Goal: Information Seeking & Learning: Learn about a topic

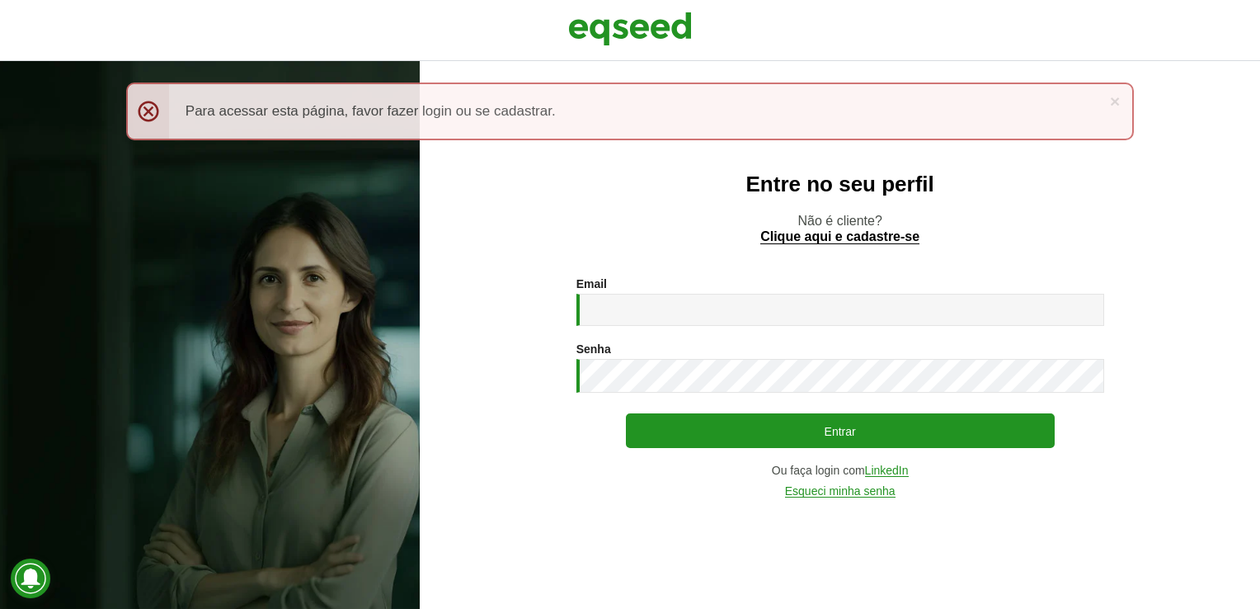
type input "**********"
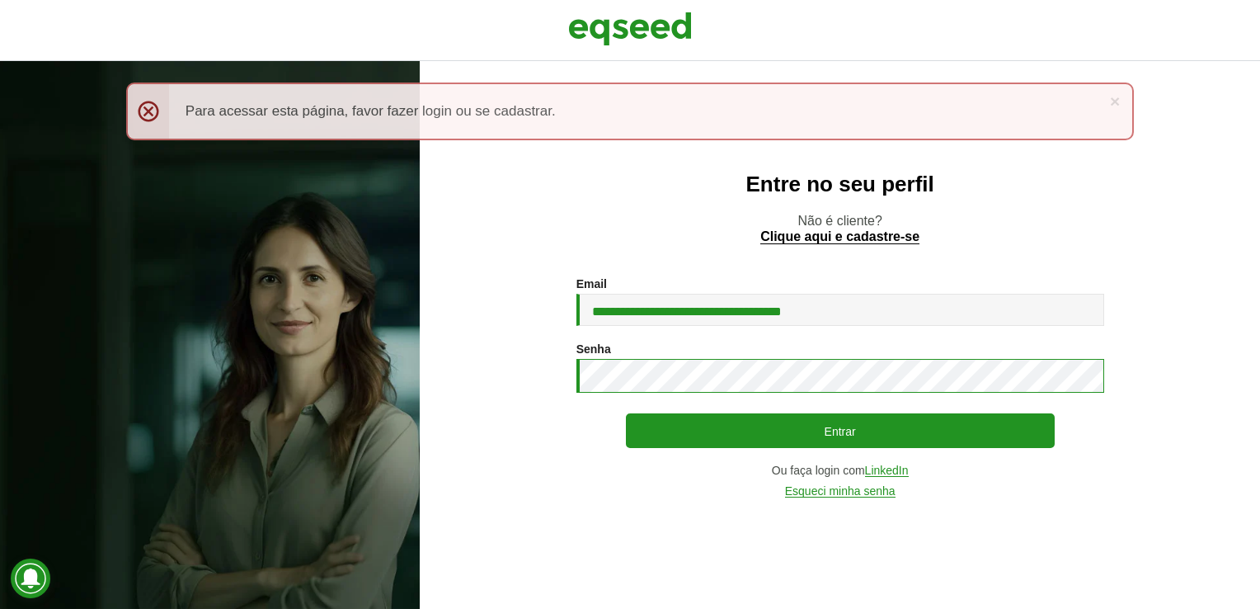
click at [626, 413] on button "Entrar" at bounding box center [840, 430] width 429 height 35
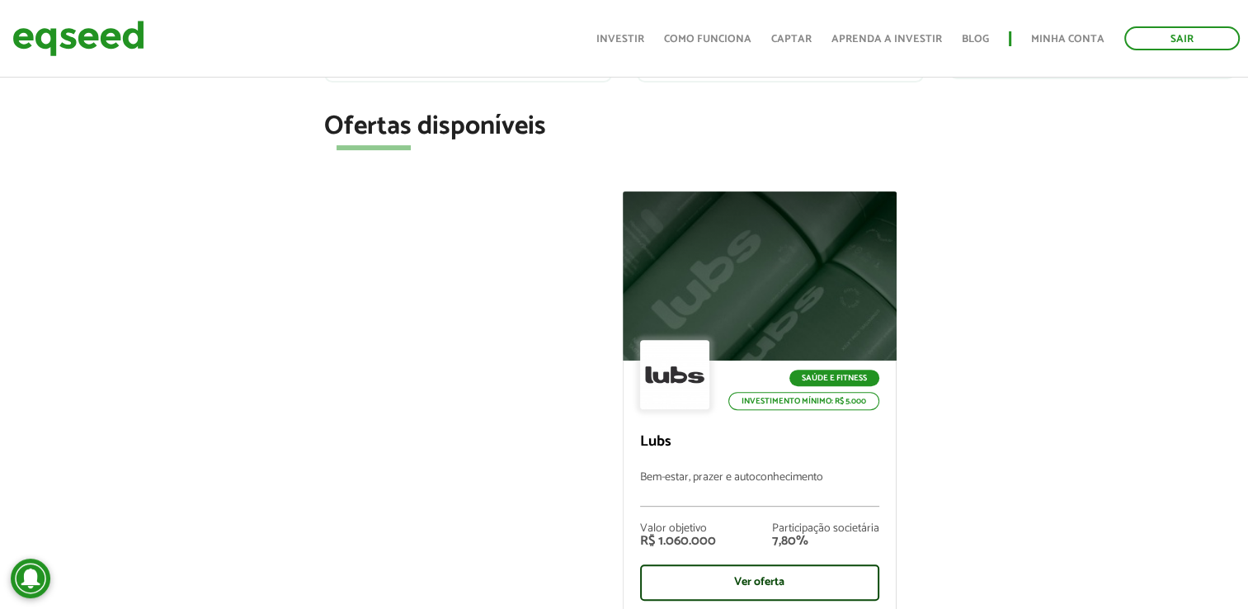
scroll to position [660, 0]
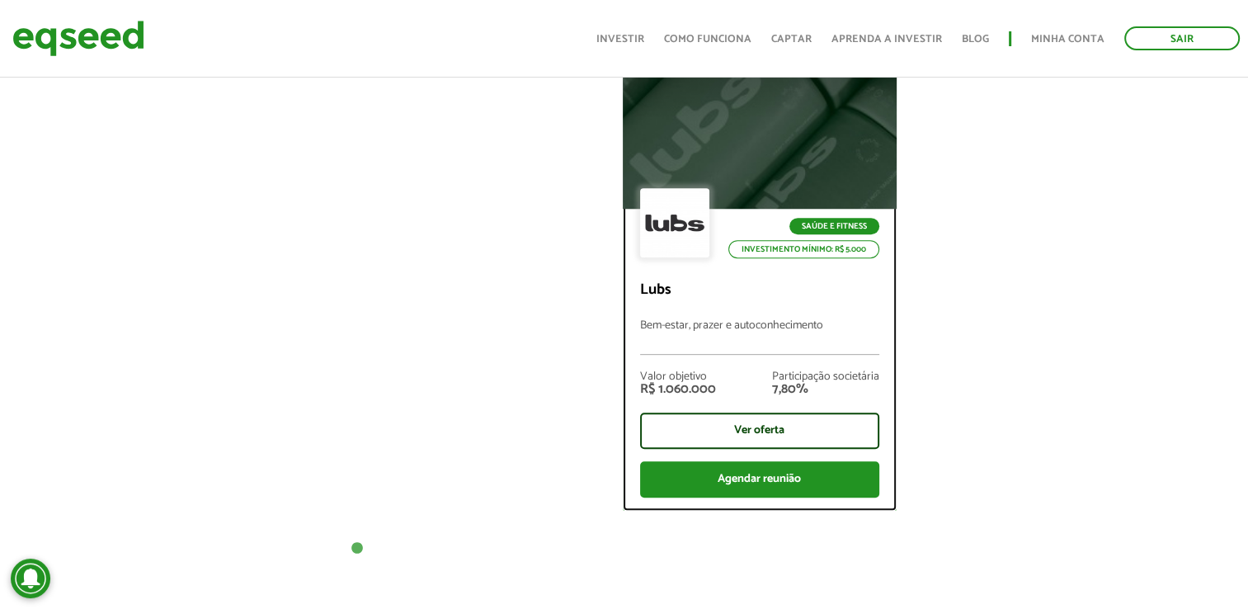
click at [750, 134] on div at bounding box center [759, 123] width 328 height 203
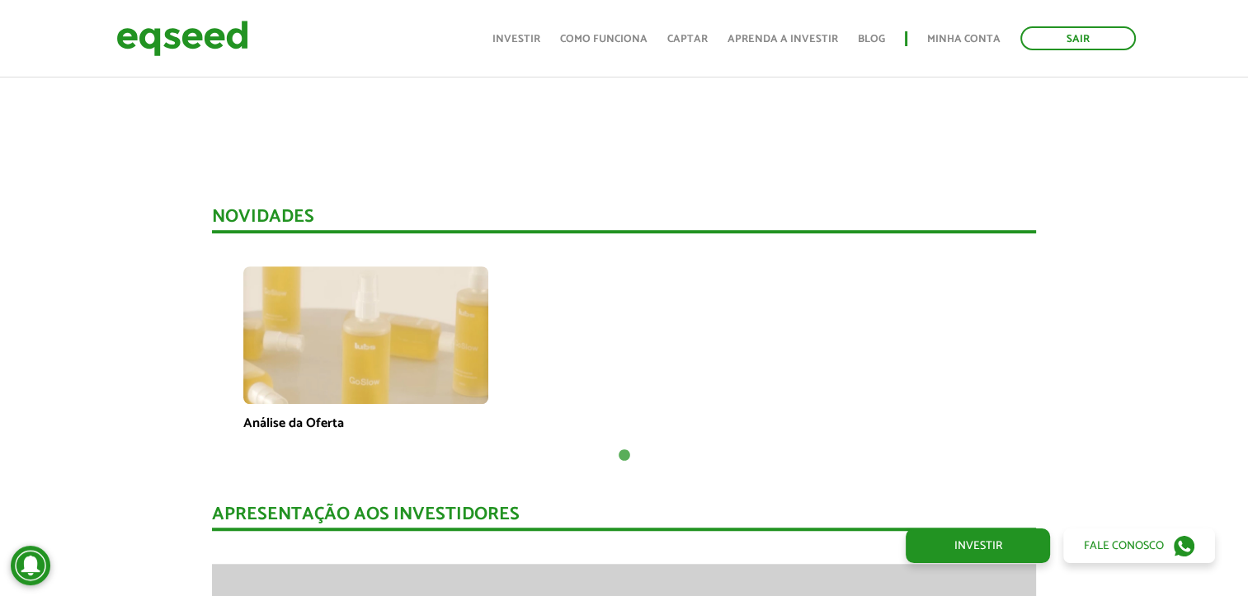
scroll to position [1237, 0]
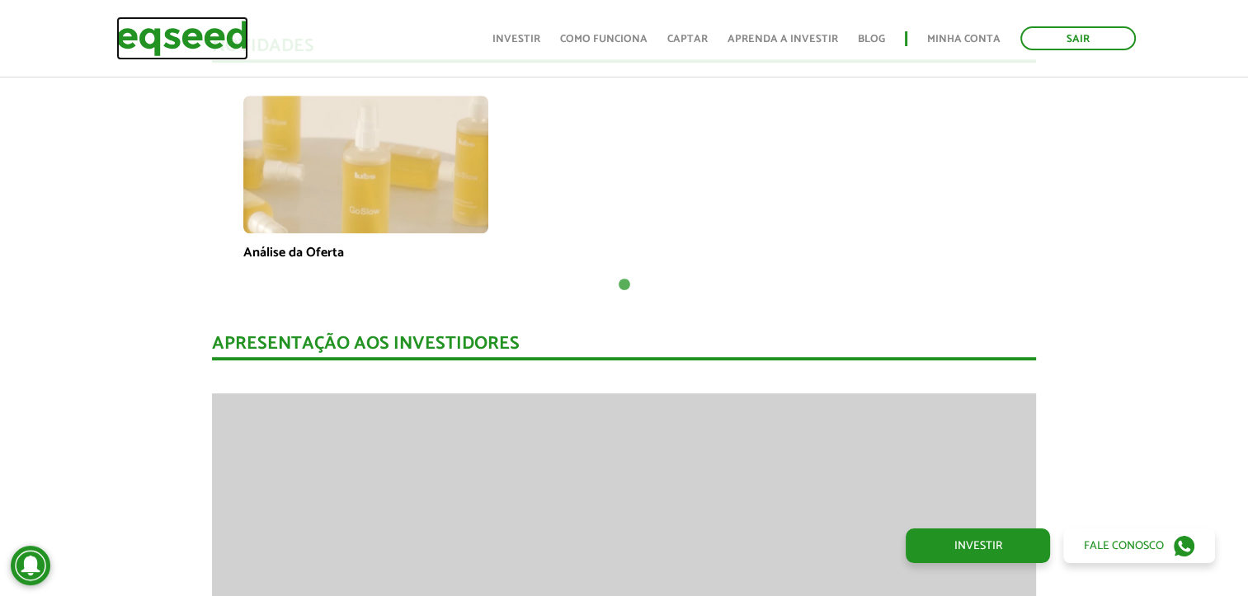
click at [138, 47] on img at bounding box center [182, 38] width 132 height 44
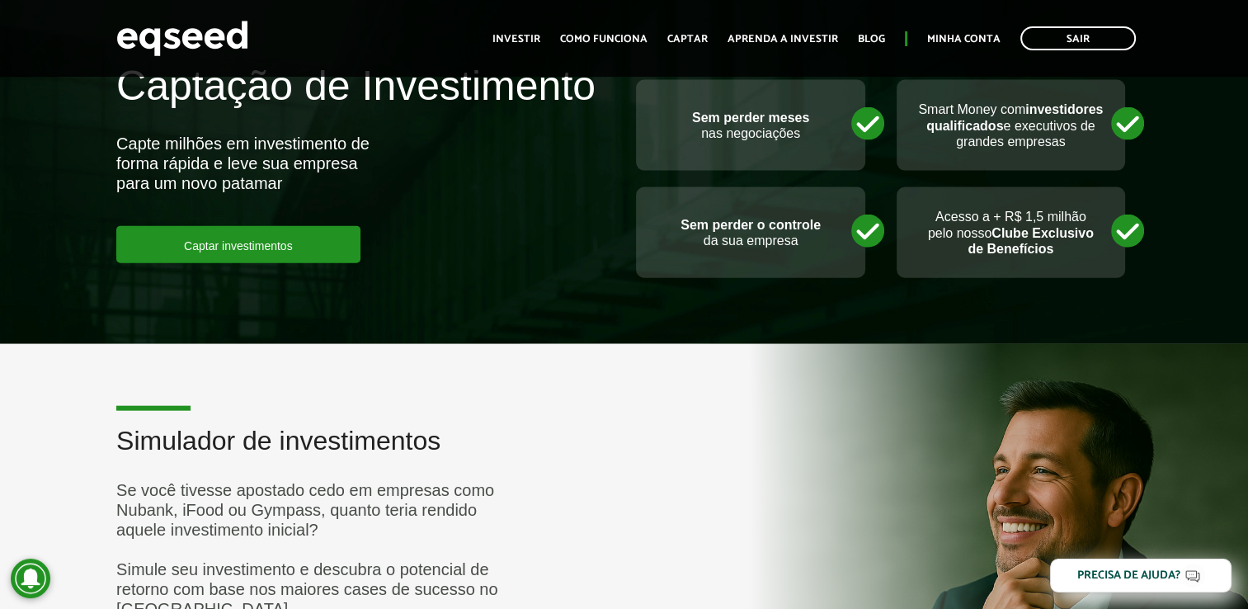
scroll to position [4041, 0]
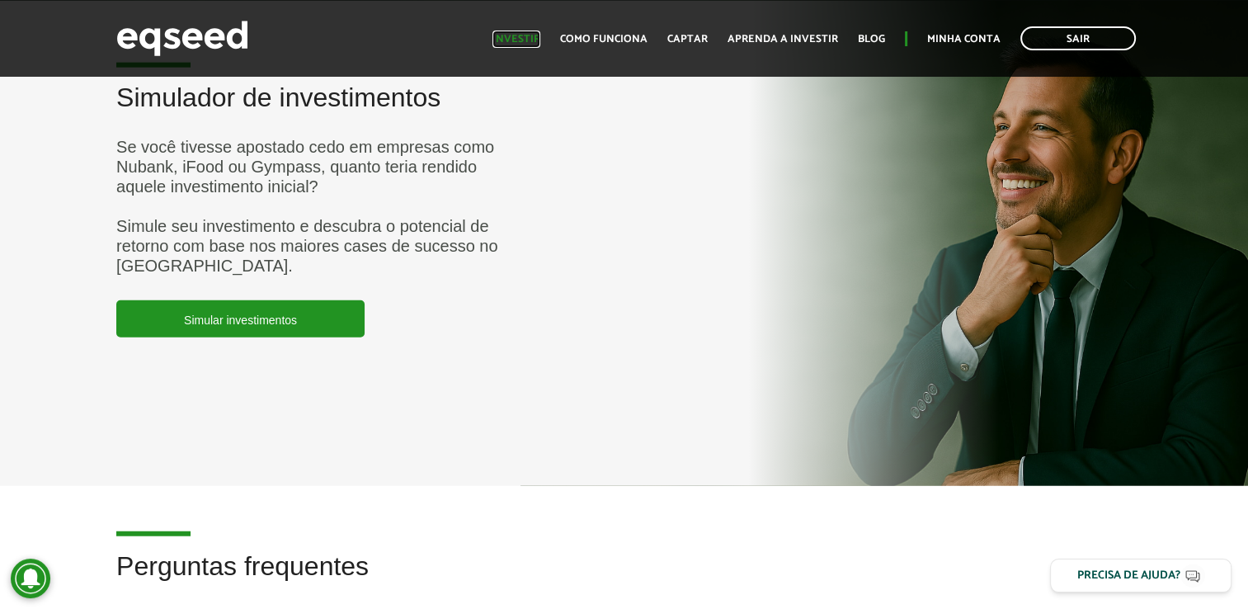
click at [538, 34] on link "Investir" at bounding box center [516, 39] width 48 height 11
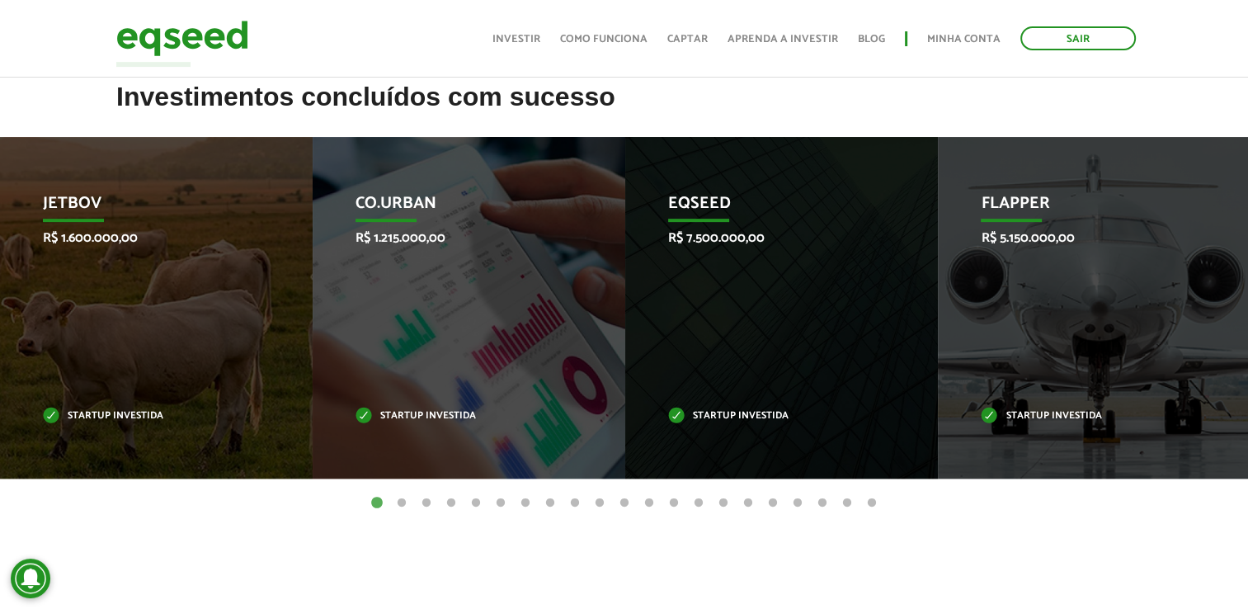
scroll to position [660, 0]
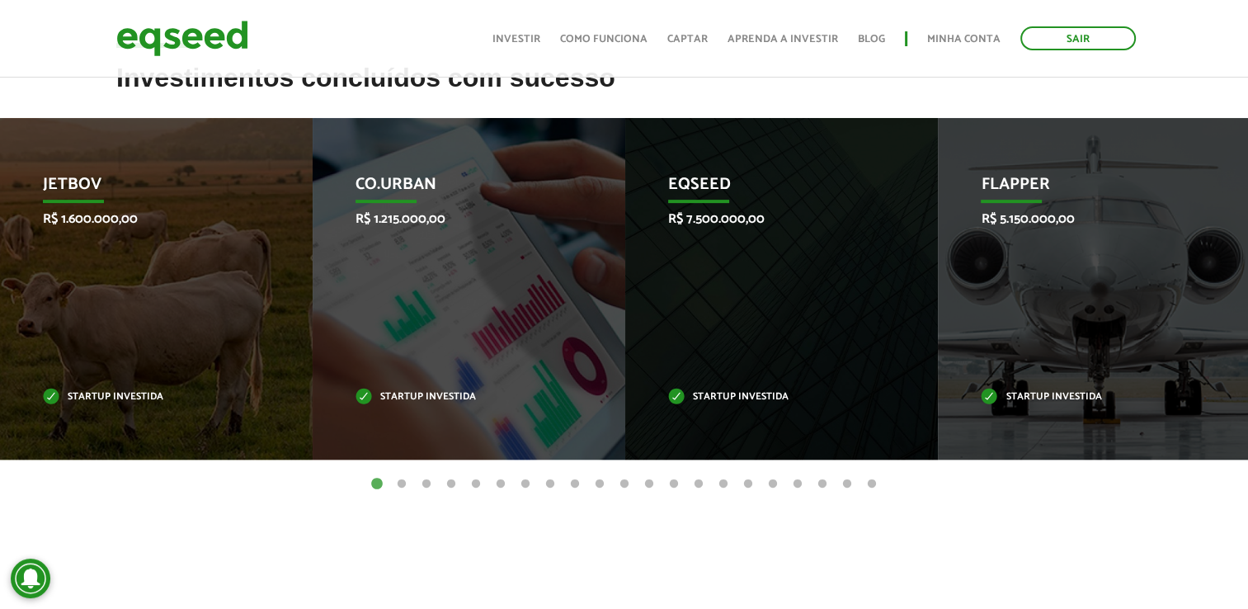
click at [396, 487] on button "2" at bounding box center [401, 484] width 16 height 16
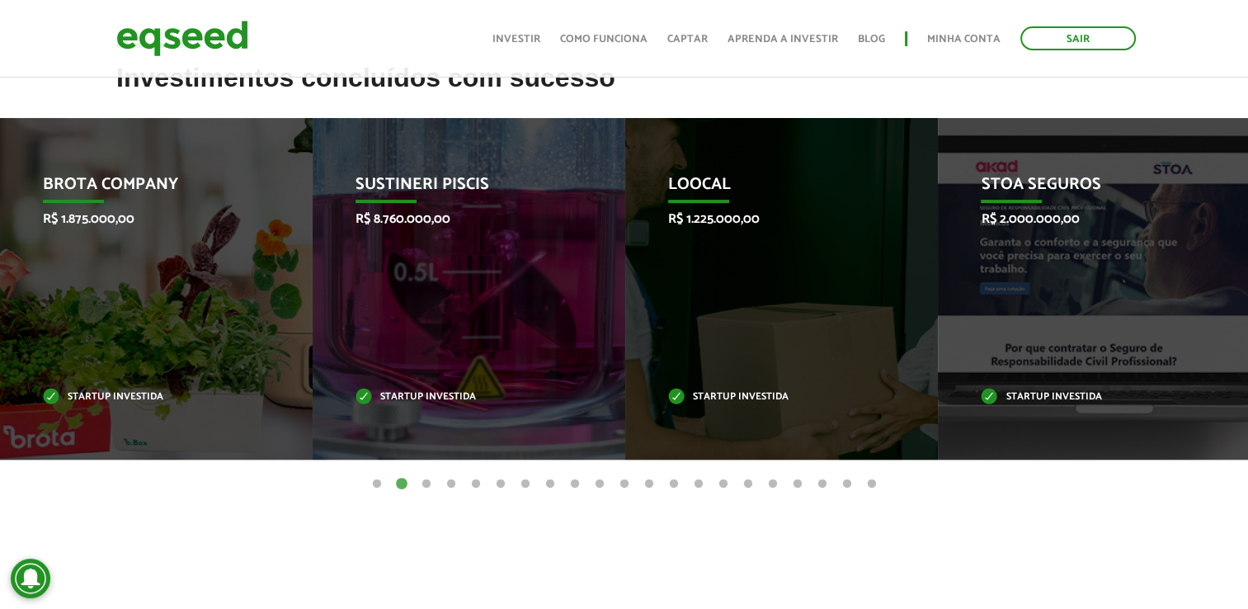
click at [375, 489] on button "1" at bounding box center [377, 484] width 16 height 16
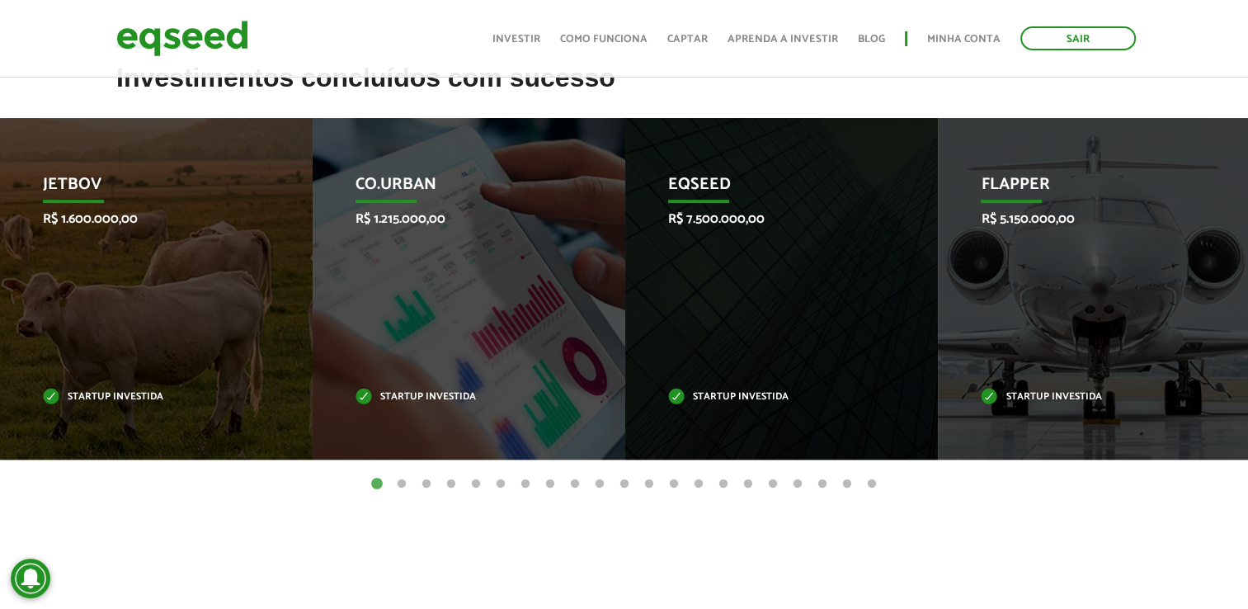
click at [400, 481] on button "2" at bounding box center [401, 484] width 16 height 16
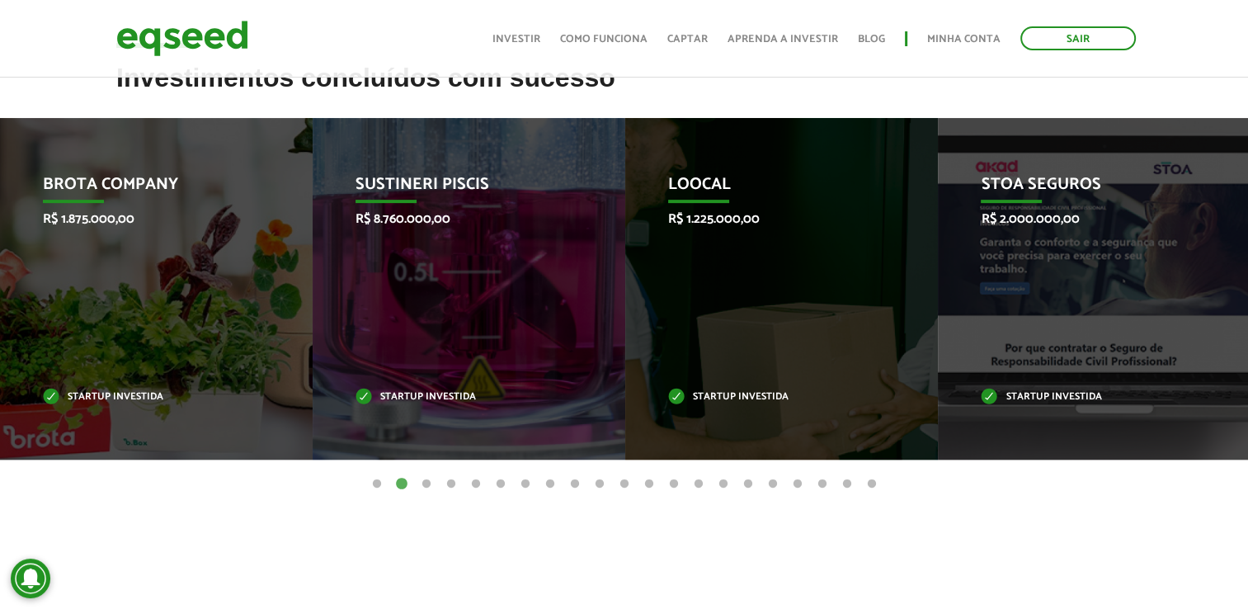
click at [423, 483] on button "3" at bounding box center [426, 484] width 16 height 16
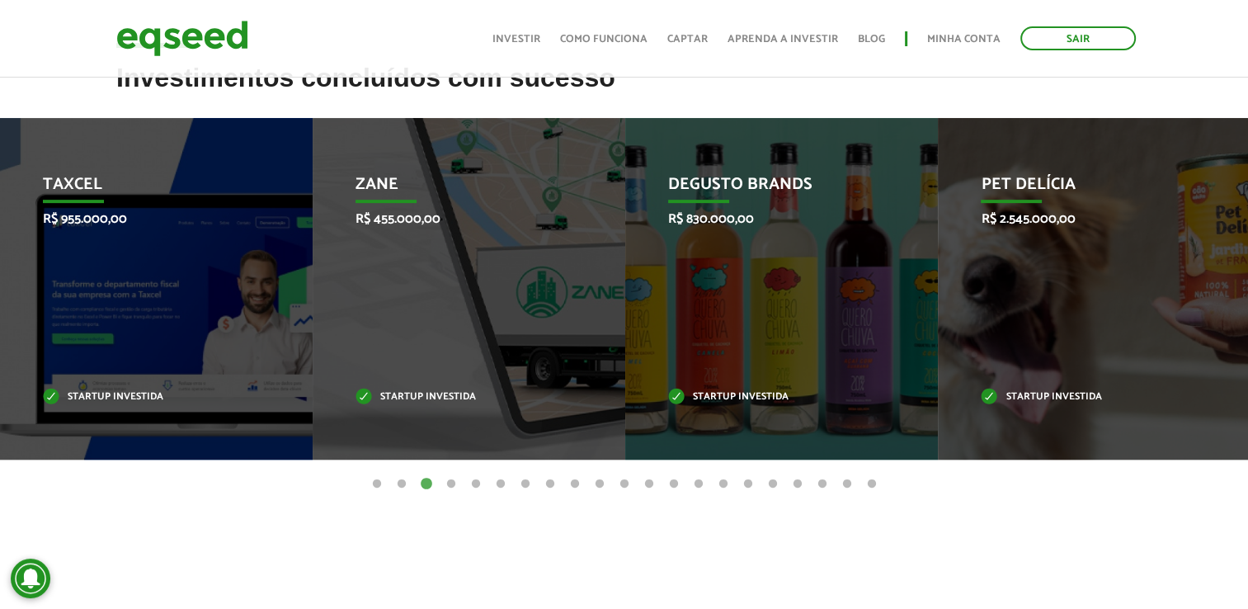
click at [453, 487] on button "4" at bounding box center [451, 484] width 16 height 16
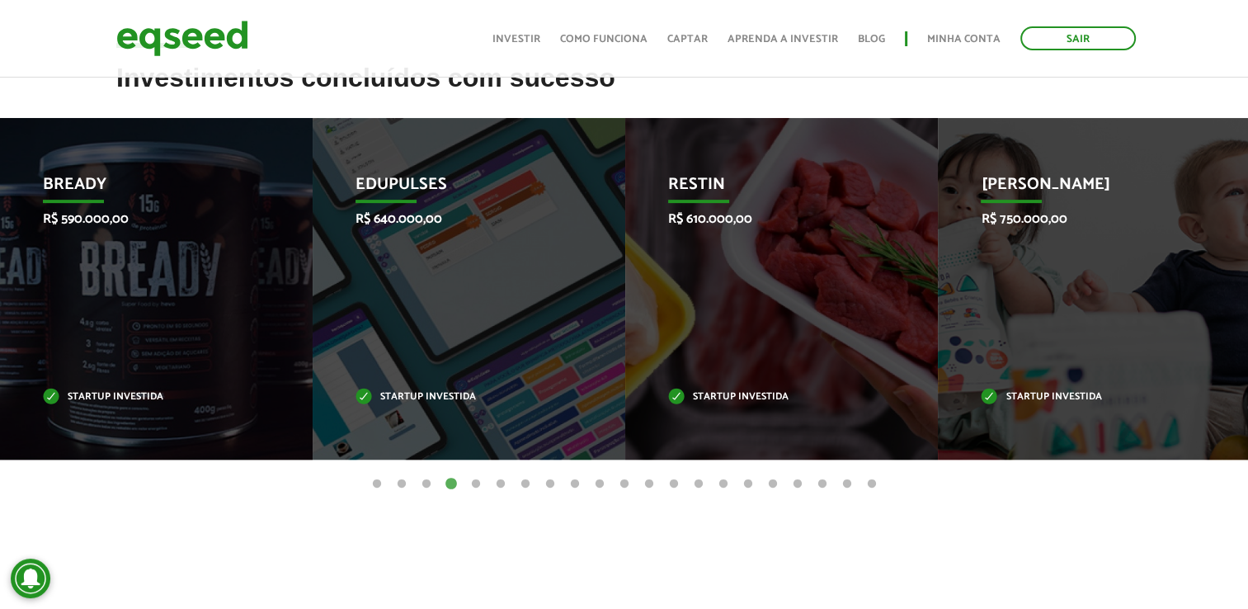
click at [475, 487] on button "5" at bounding box center [476, 484] width 16 height 16
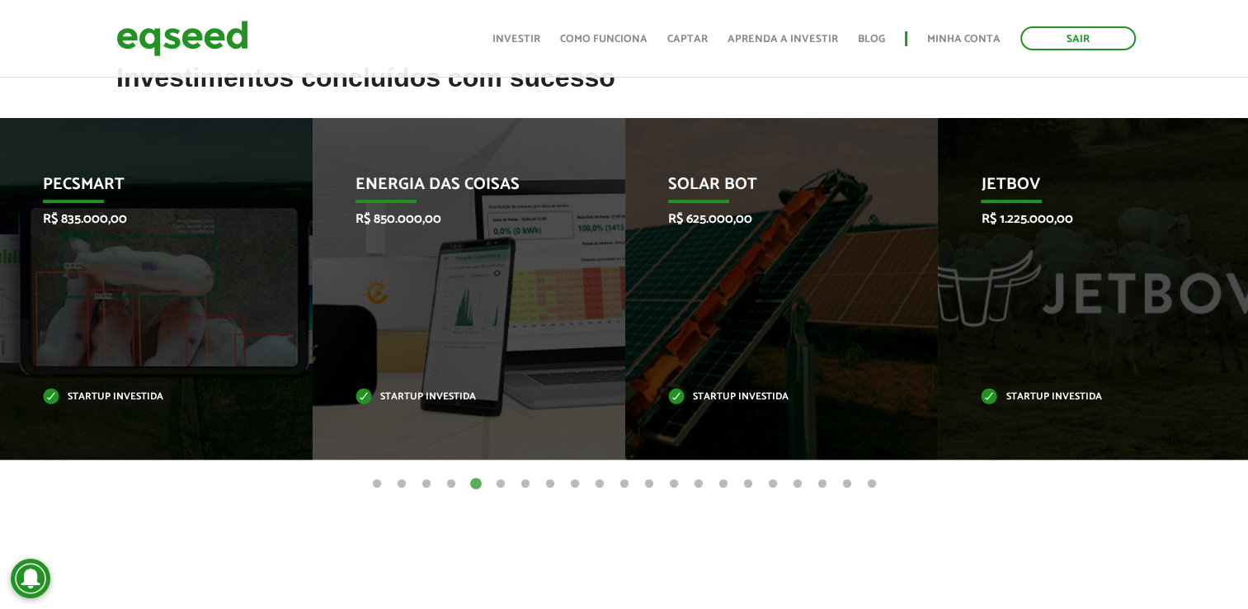
click at [501, 486] on button "6" at bounding box center [500, 484] width 16 height 16
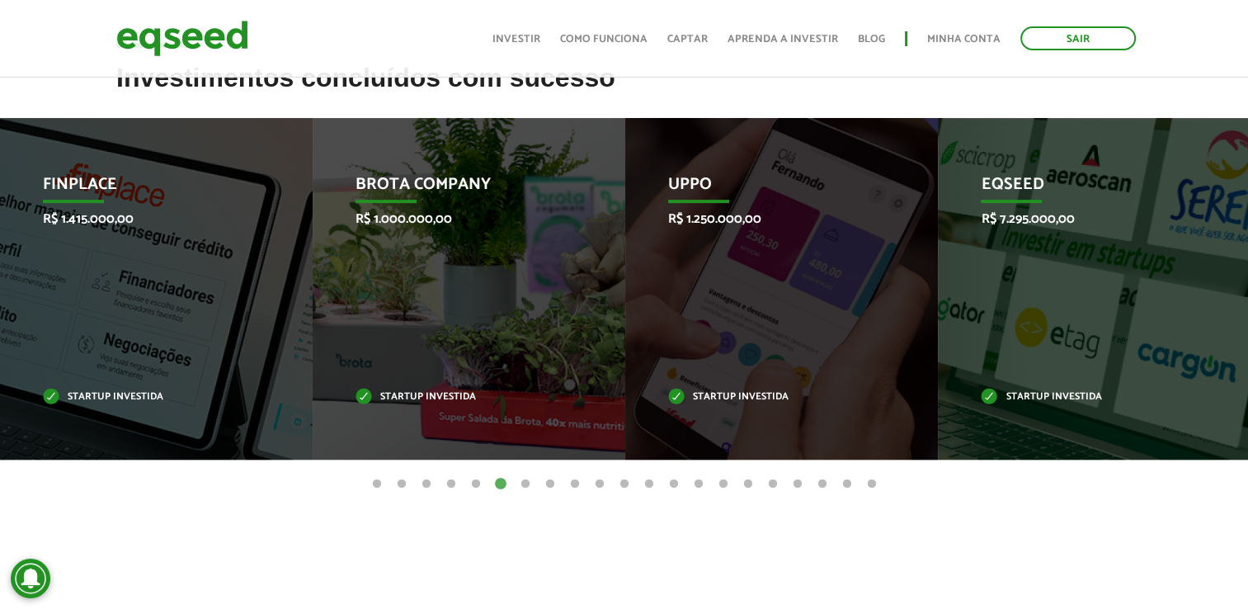
click at [523, 477] on button "7" at bounding box center [525, 484] width 16 height 16
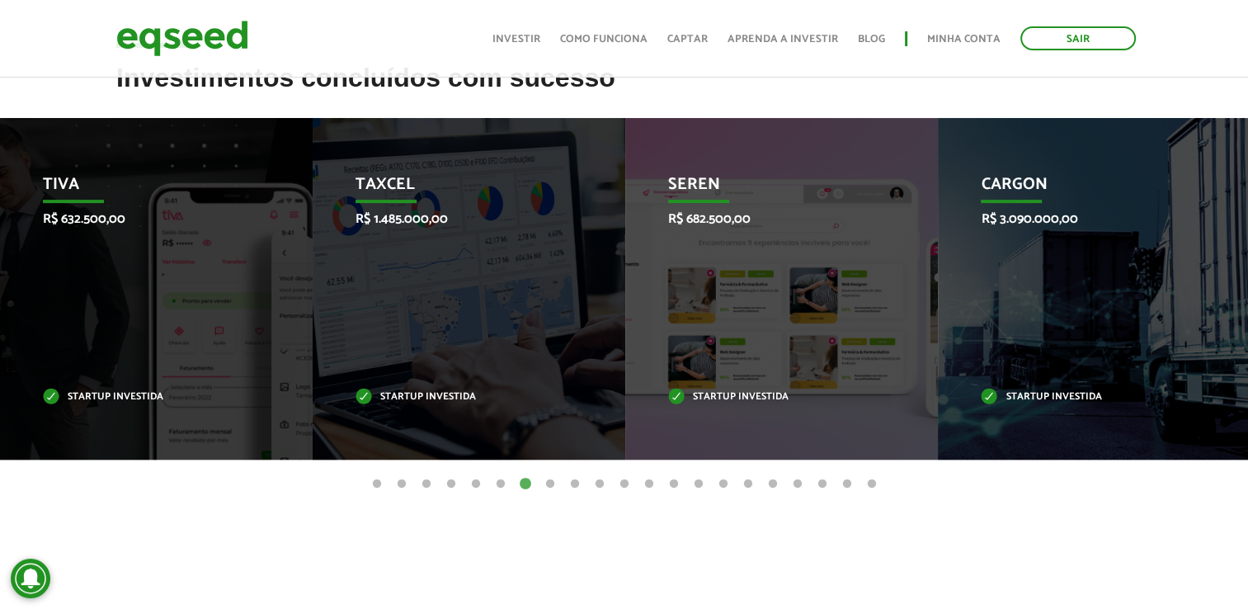
click at [549, 483] on button "8" at bounding box center [550, 484] width 16 height 16
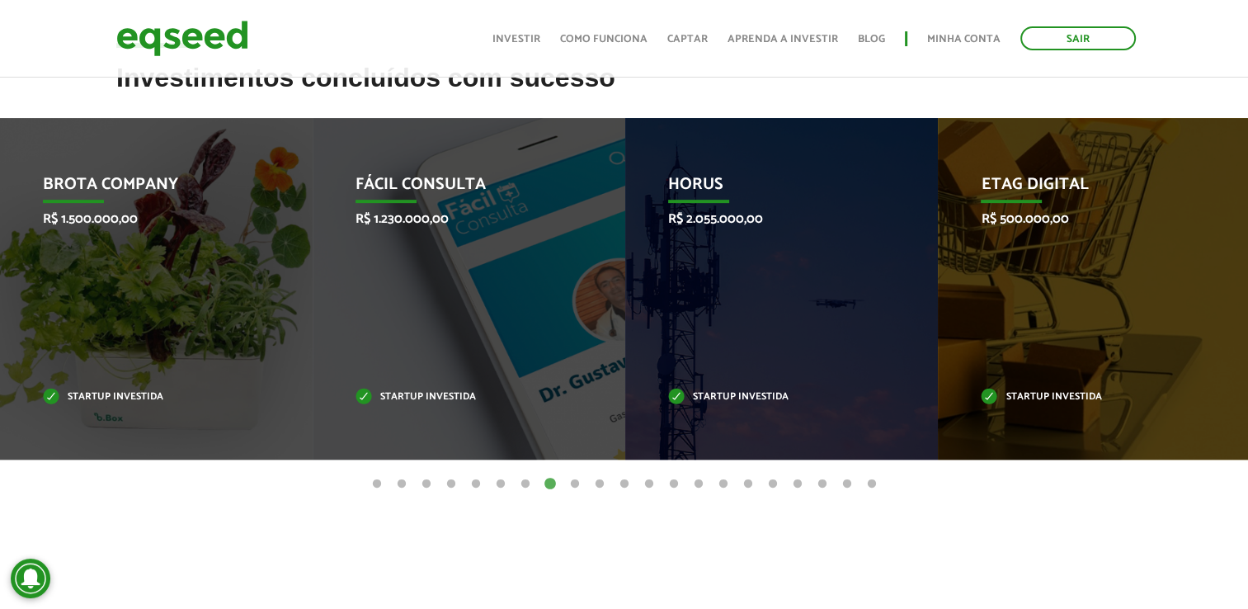
click at [568, 483] on button "9" at bounding box center [575, 484] width 16 height 16
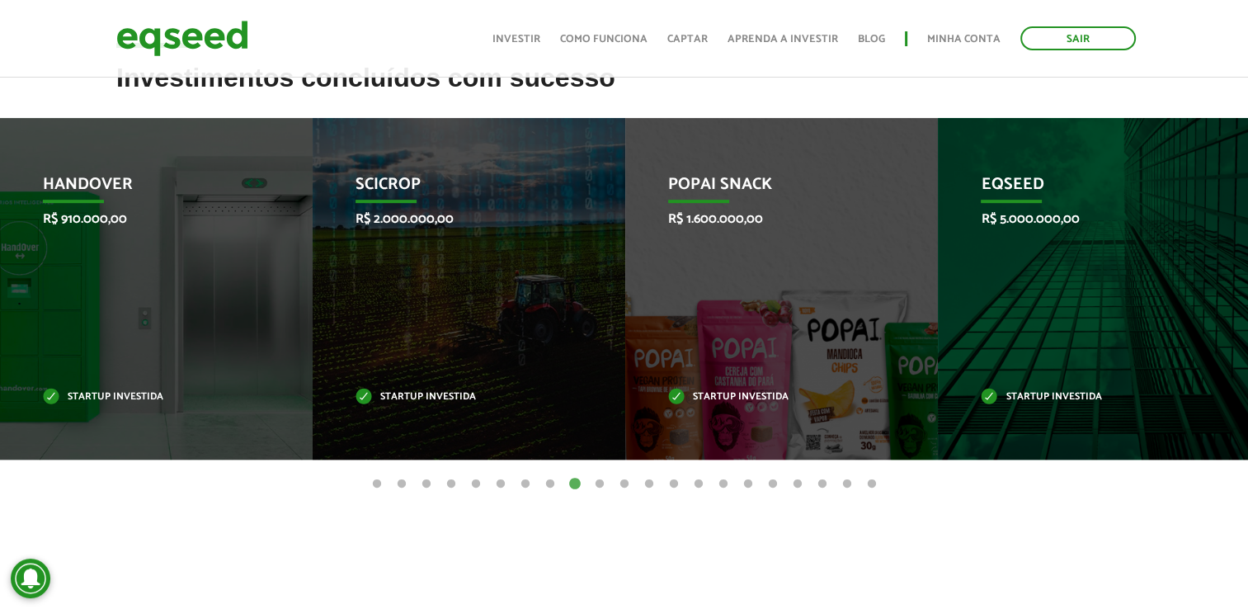
click at [599, 484] on button "10" at bounding box center [599, 484] width 16 height 16
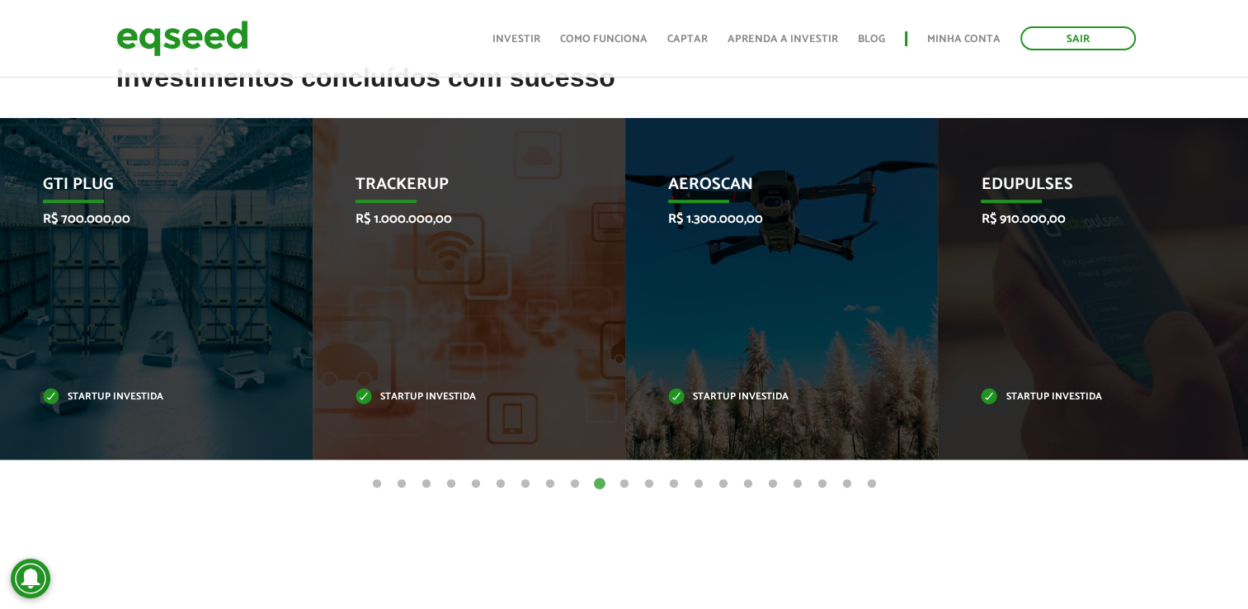
click at [623, 482] on button "11" at bounding box center [624, 484] width 16 height 16
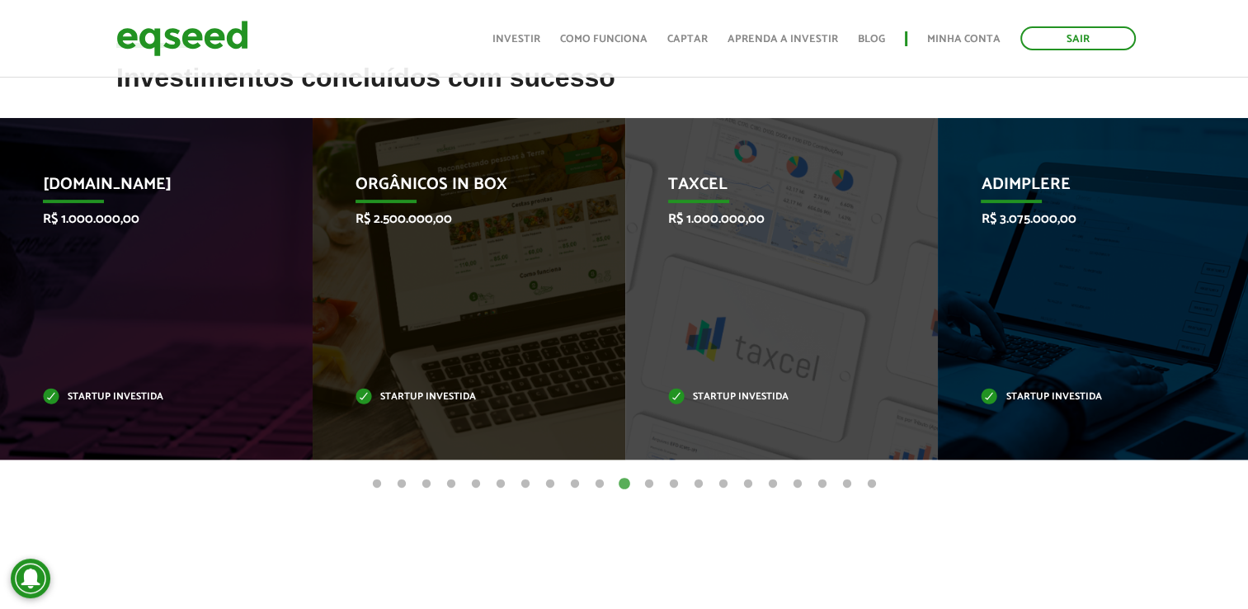
click at [653, 480] on button "12" at bounding box center [649, 484] width 16 height 16
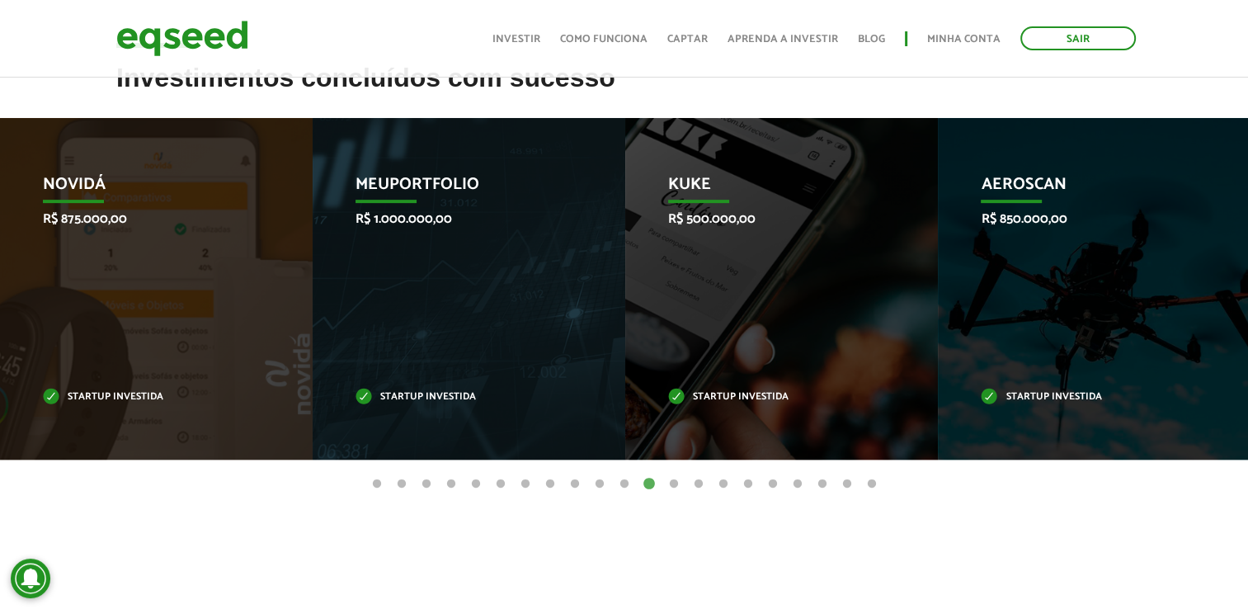
click at [677, 489] on button "13" at bounding box center [673, 484] width 16 height 16
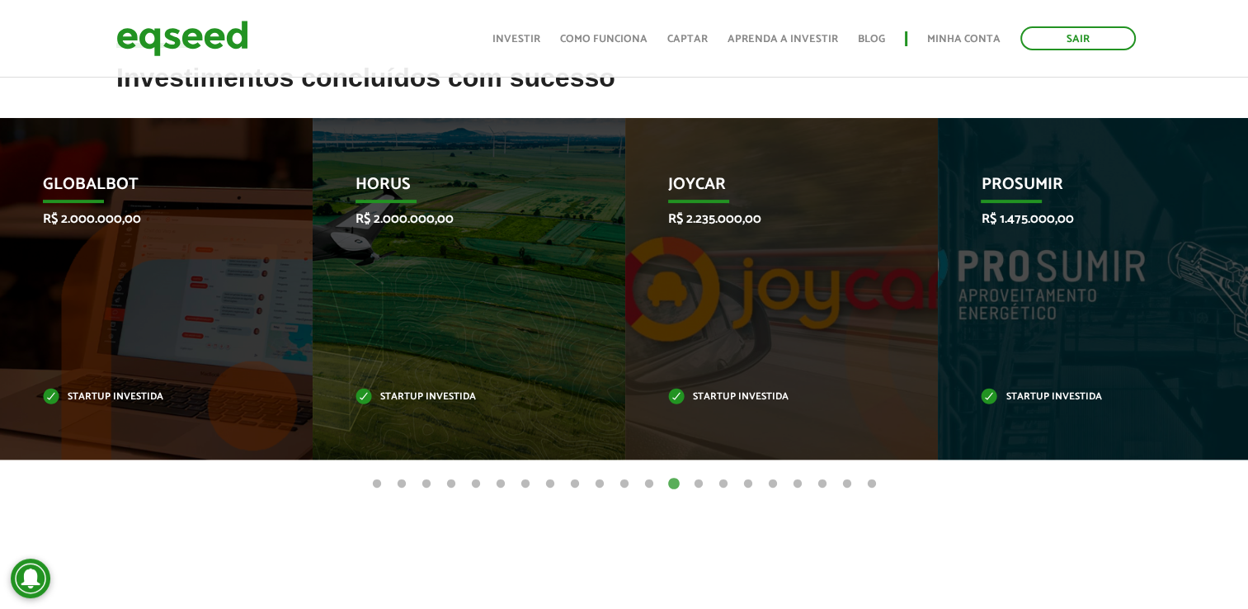
click at [699, 487] on button "14" at bounding box center [698, 484] width 16 height 16
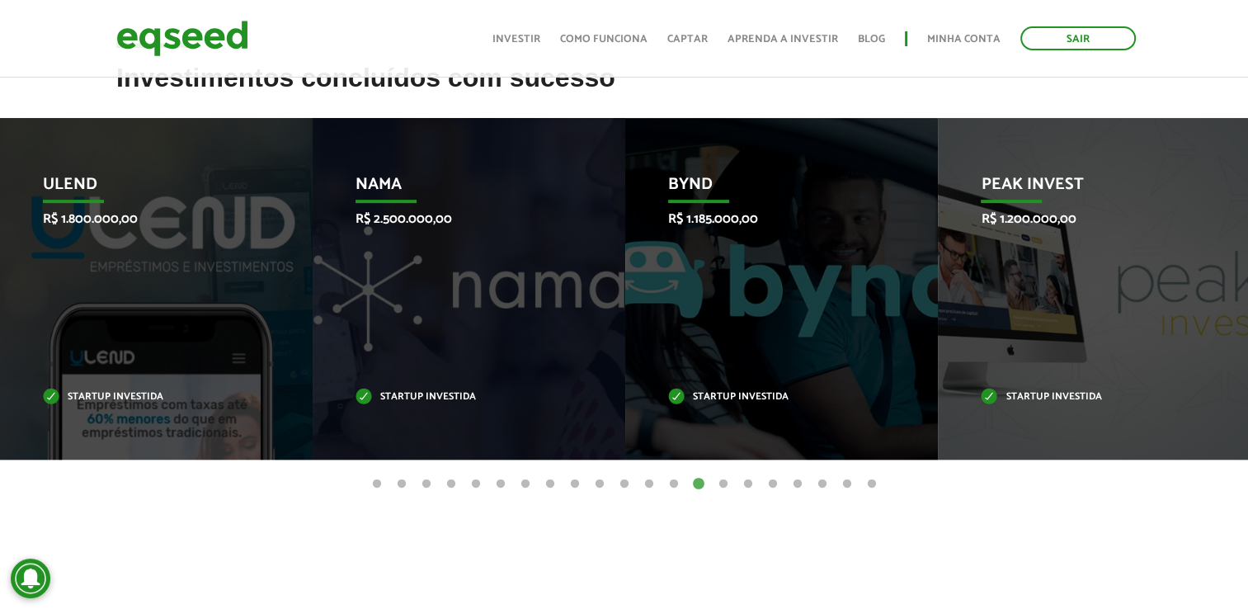
click at [722, 480] on button "15" at bounding box center [723, 484] width 16 height 16
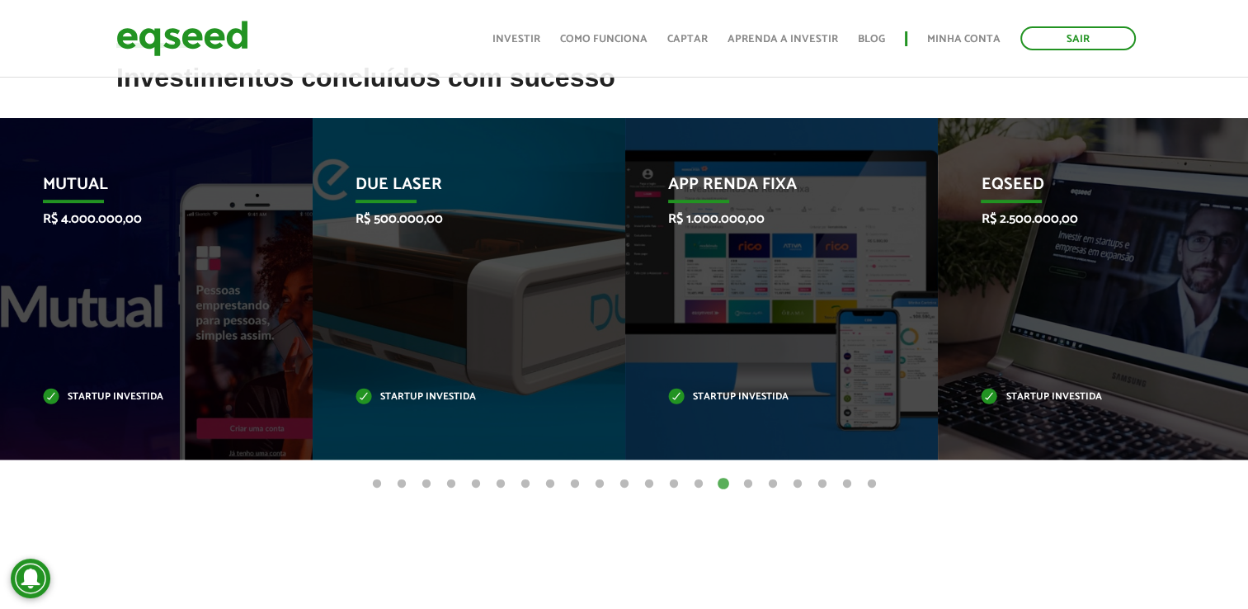
click at [747, 480] on button "16" at bounding box center [748, 484] width 16 height 16
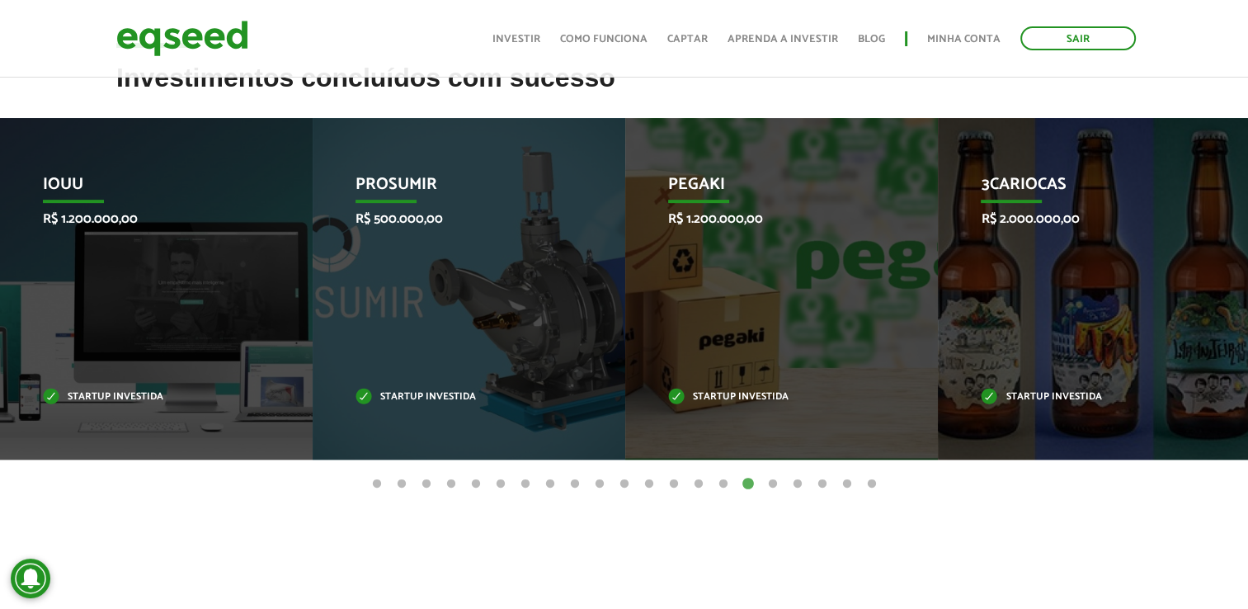
click at [772, 486] on button "17" at bounding box center [772, 484] width 16 height 16
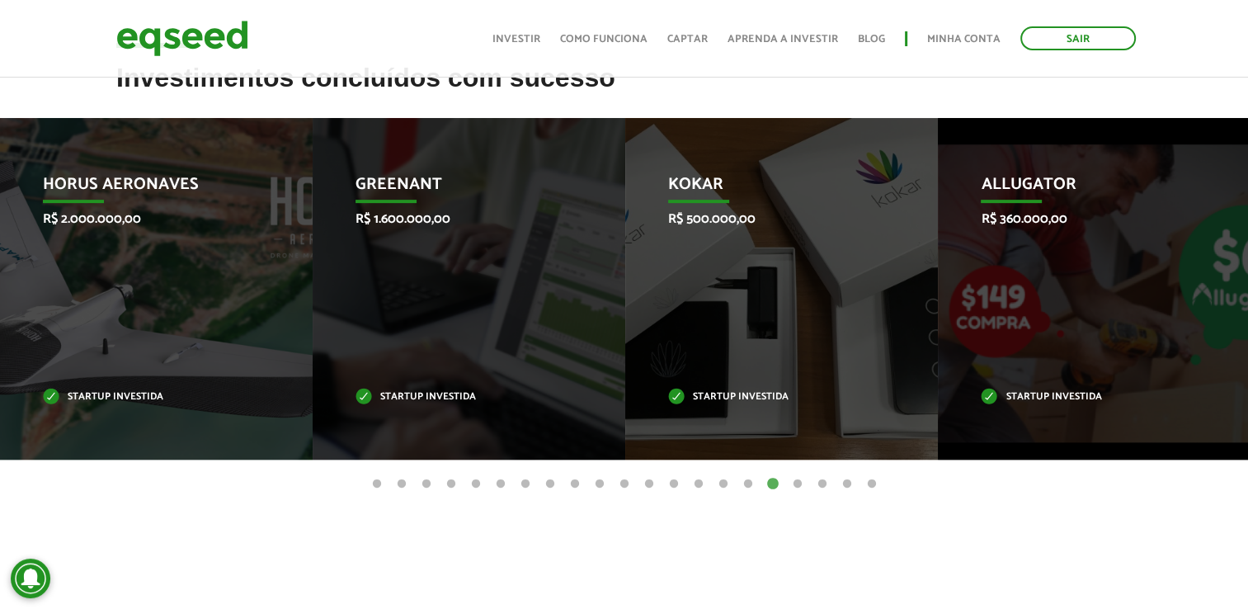
click at [795, 480] on button "18" at bounding box center [797, 484] width 16 height 16
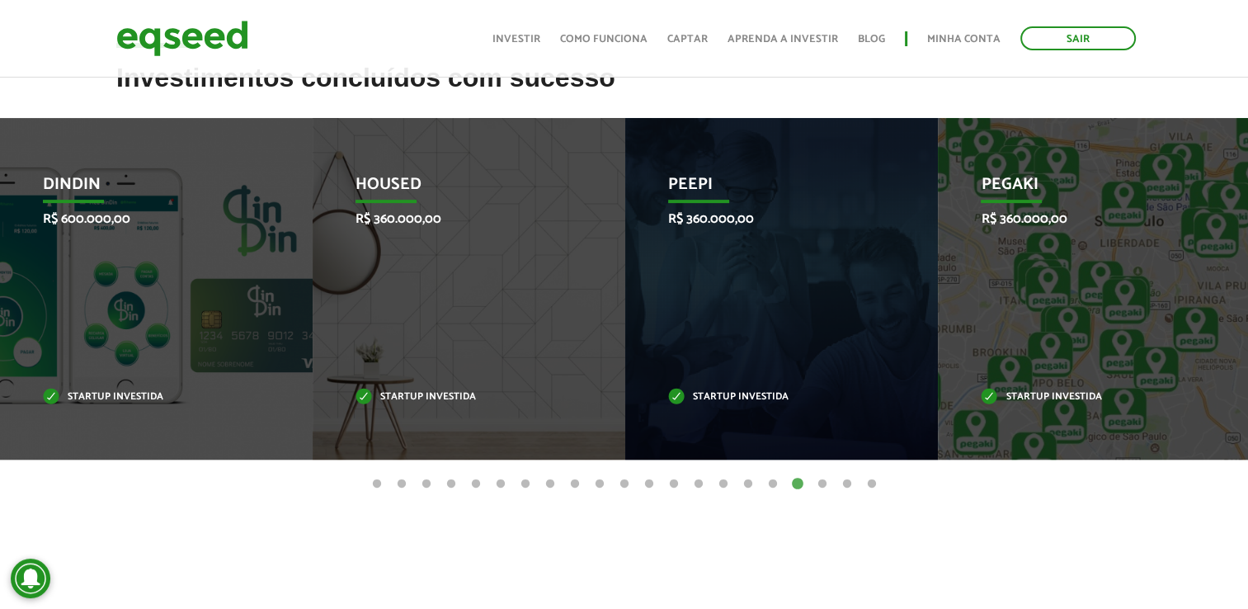
click at [821, 482] on button "19" at bounding box center [822, 484] width 16 height 16
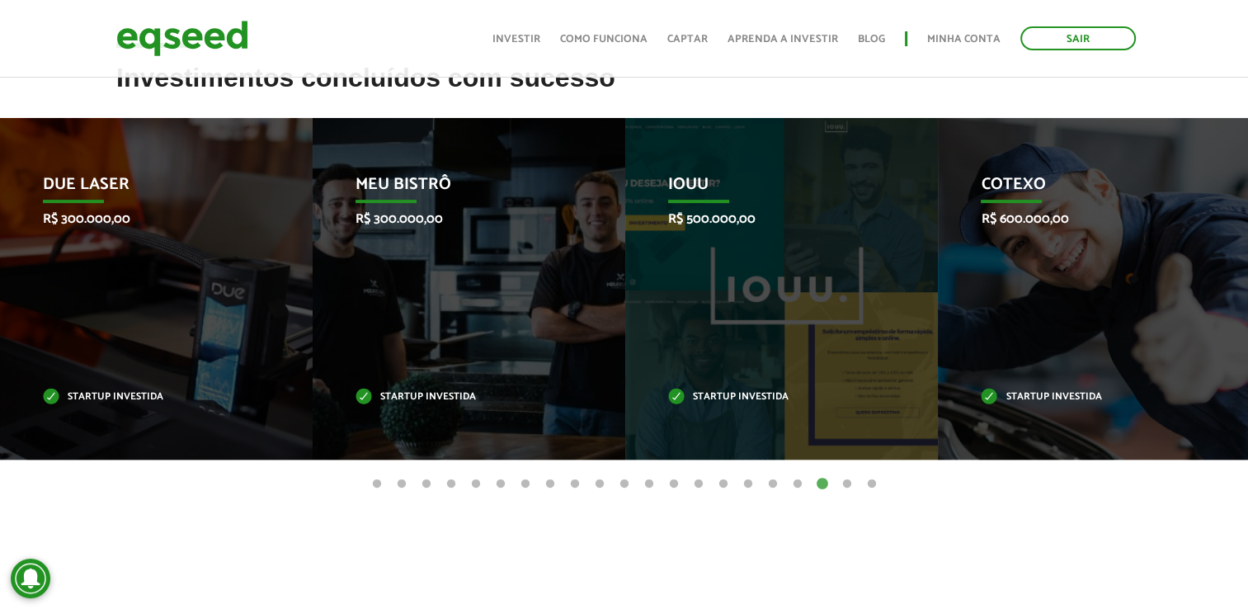
click at [835, 485] on ul "1 2 3 4 5 6 7 8 9 10 11 12 13 14 15 16 17 18 19 20 21" at bounding box center [624, 483] width 1248 height 18
click at [848, 487] on button "20" at bounding box center [847, 484] width 16 height 16
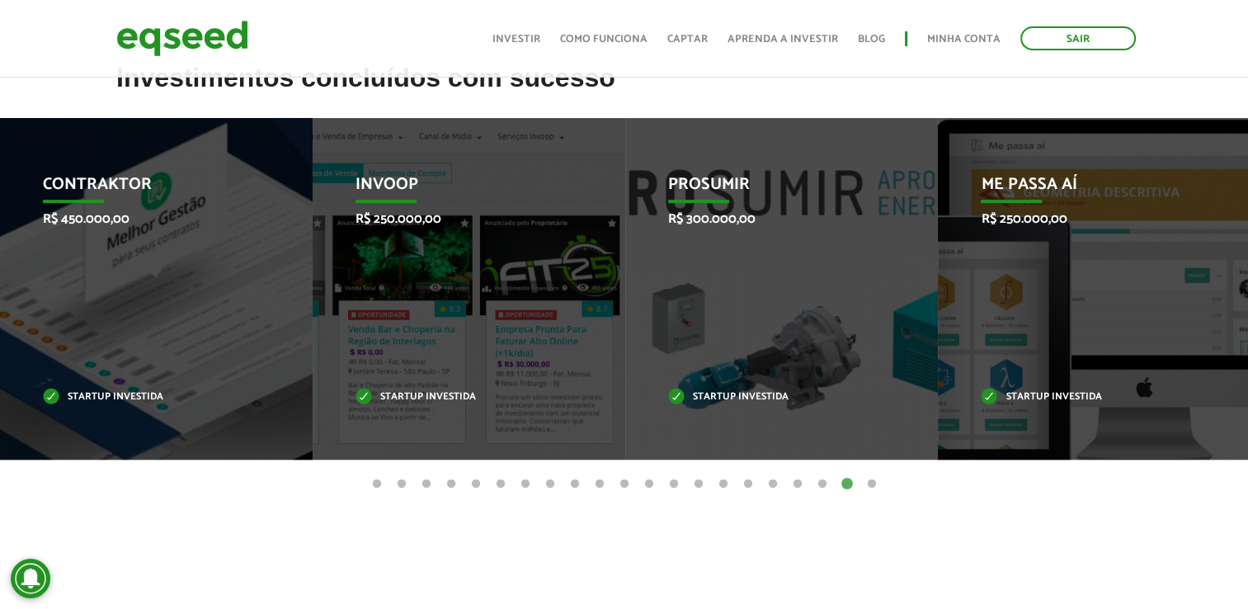
click at [876, 487] on button "21" at bounding box center [871, 484] width 16 height 16
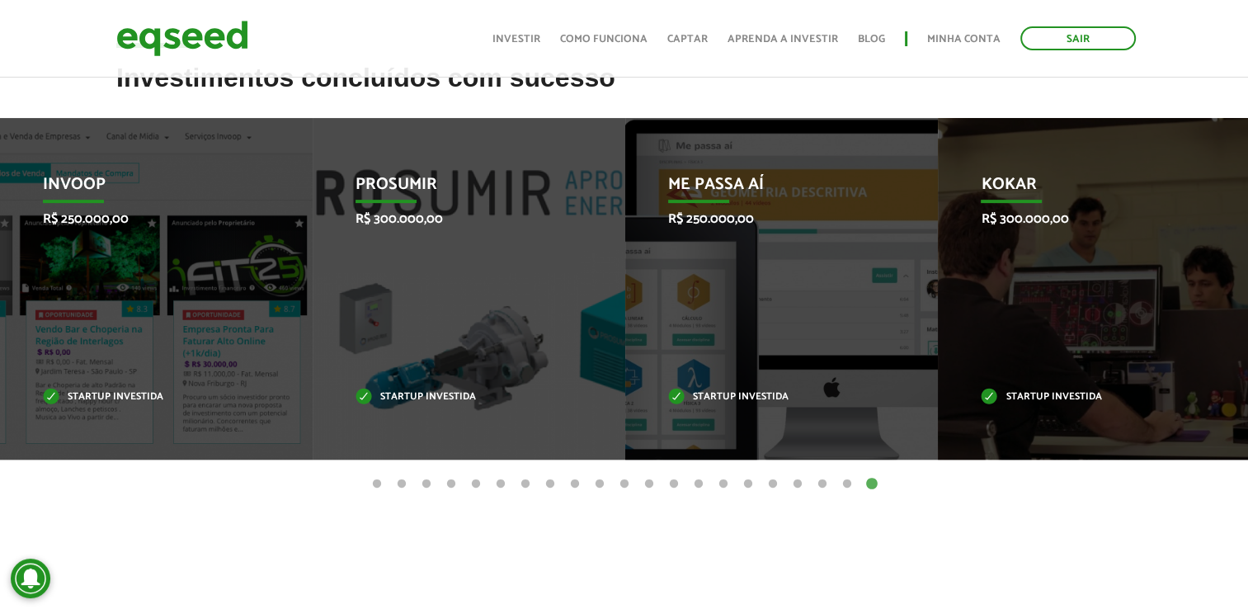
click at [851, 486] on button "20" at bounding box center [847, 484] width 16 height 16
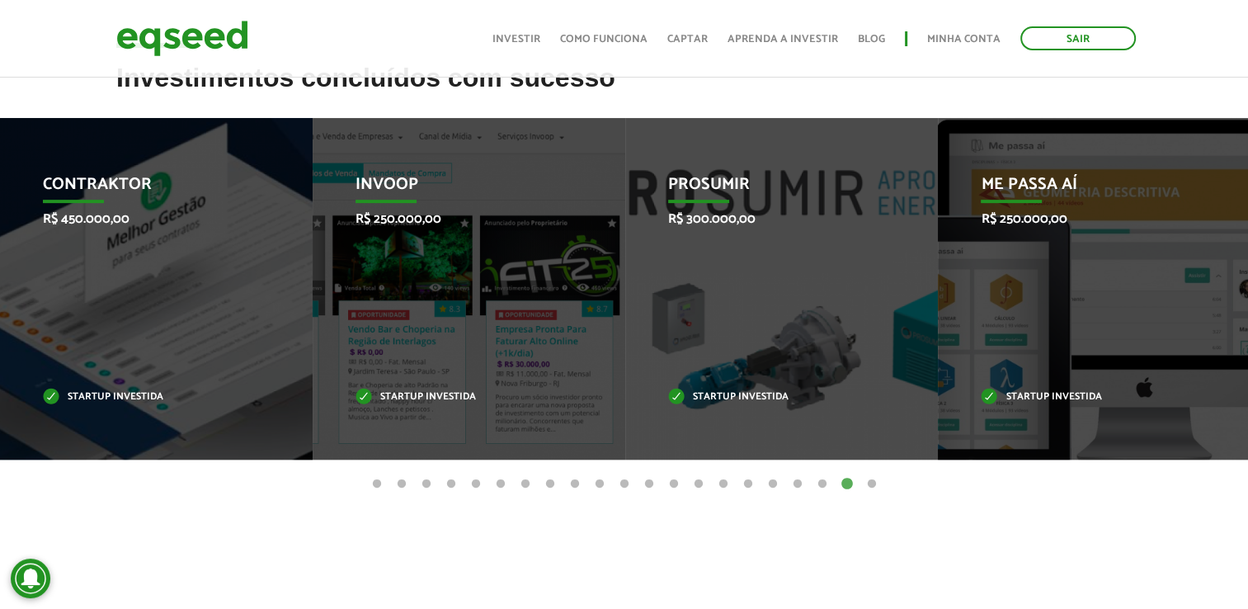
click at [818, 480] on button "19" at bounding box center [822, 484] width 16 height 16
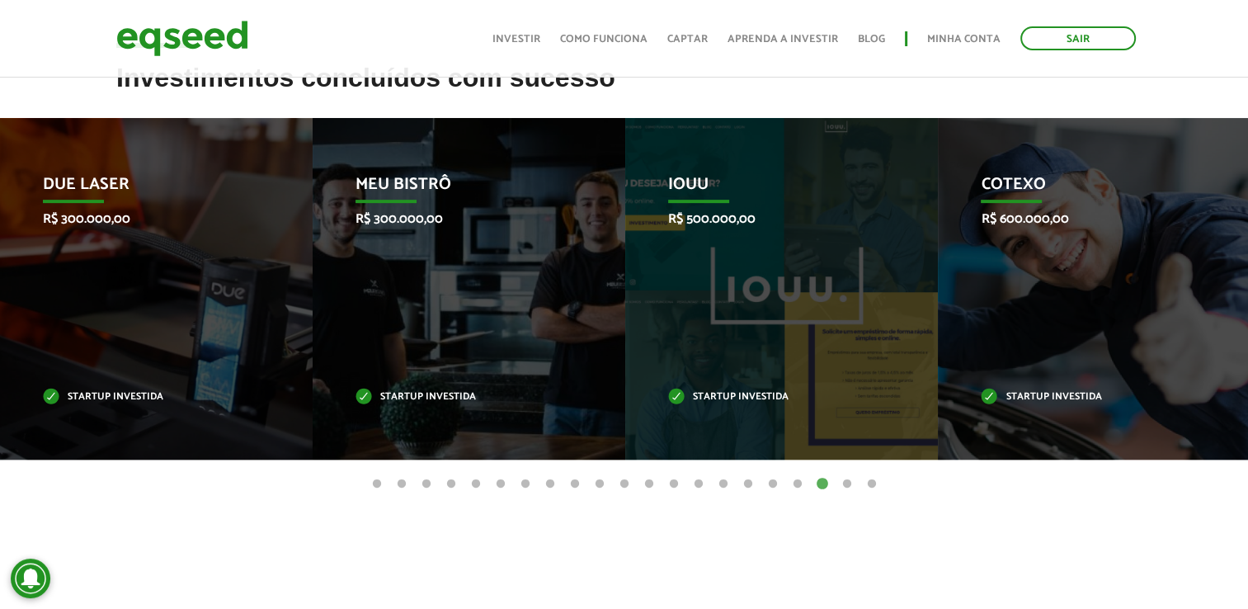
click at [795, 483] on button "18" at bounding box center [797, 484] width 16 height 16
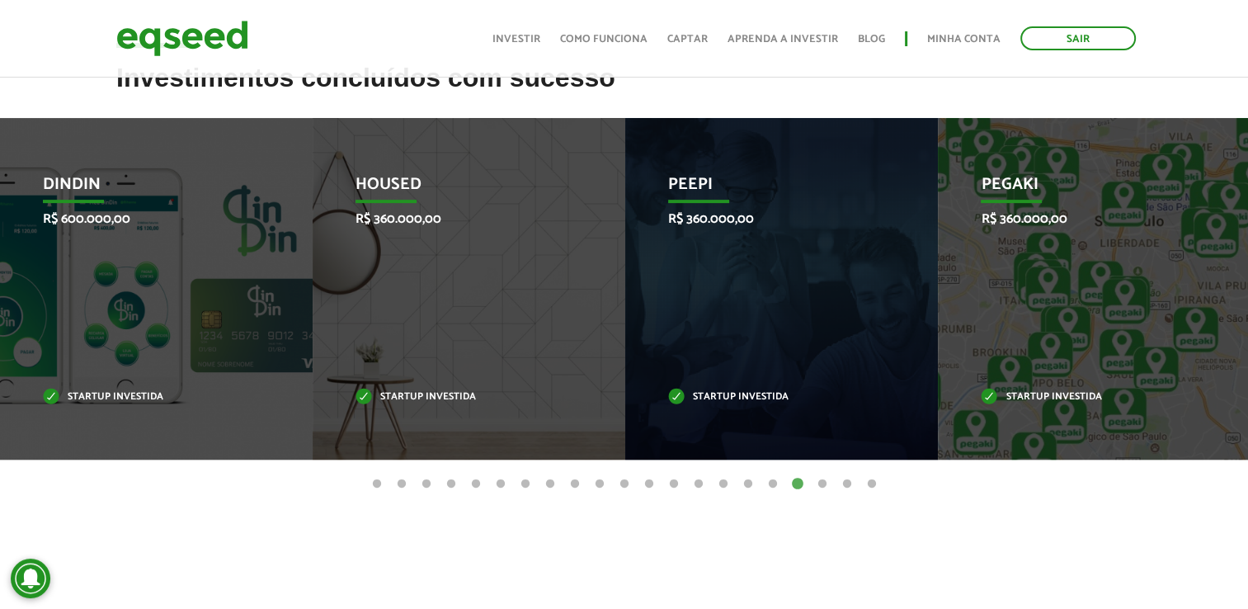
click at [775, 486] on button "17" at bounding box center [772, 484] width 16 height 16
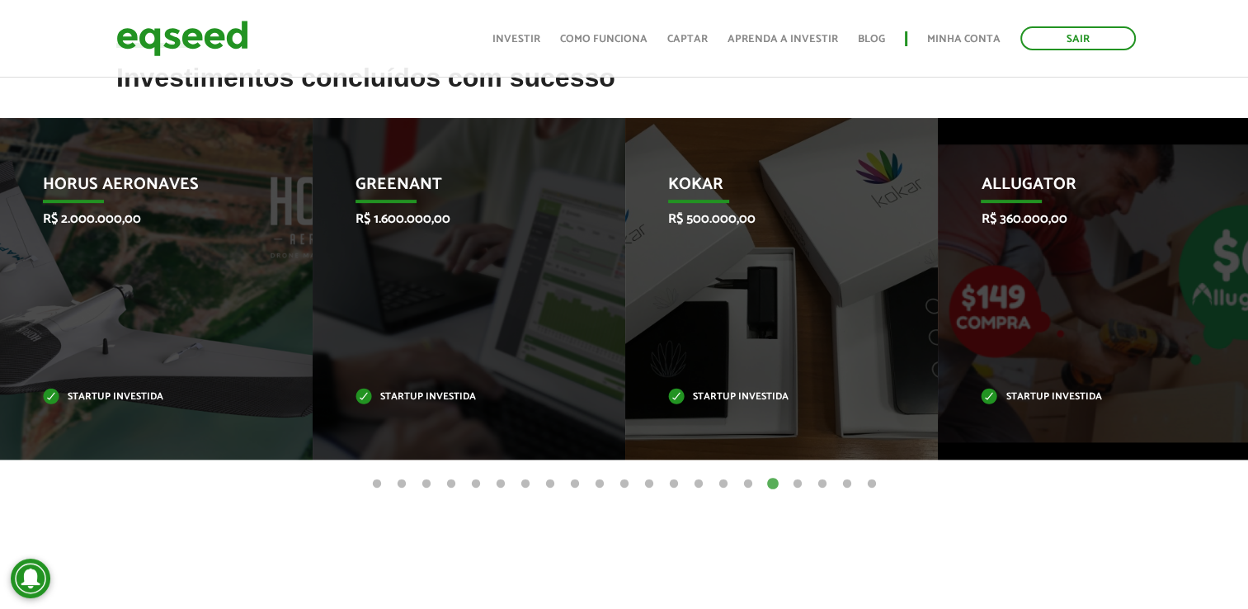
click at [752, 486] on button "16" at bounding box center [748, 484] width 16 height 16
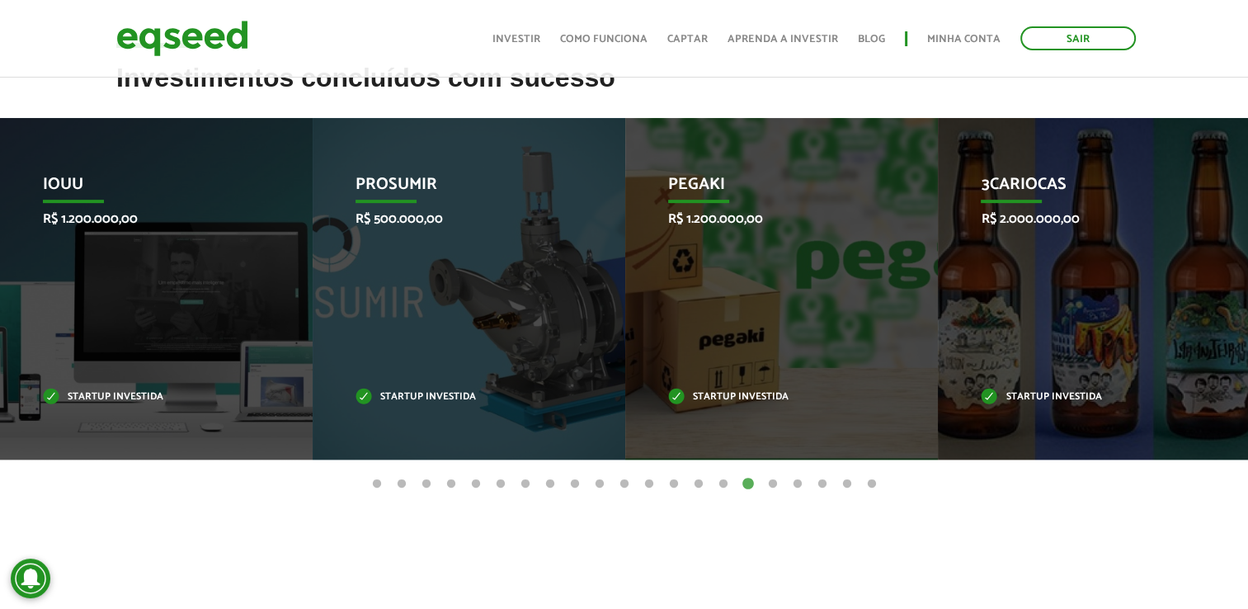
click at [729, 480] on button "15" at bounding box center [723, 484] width 16 height 16
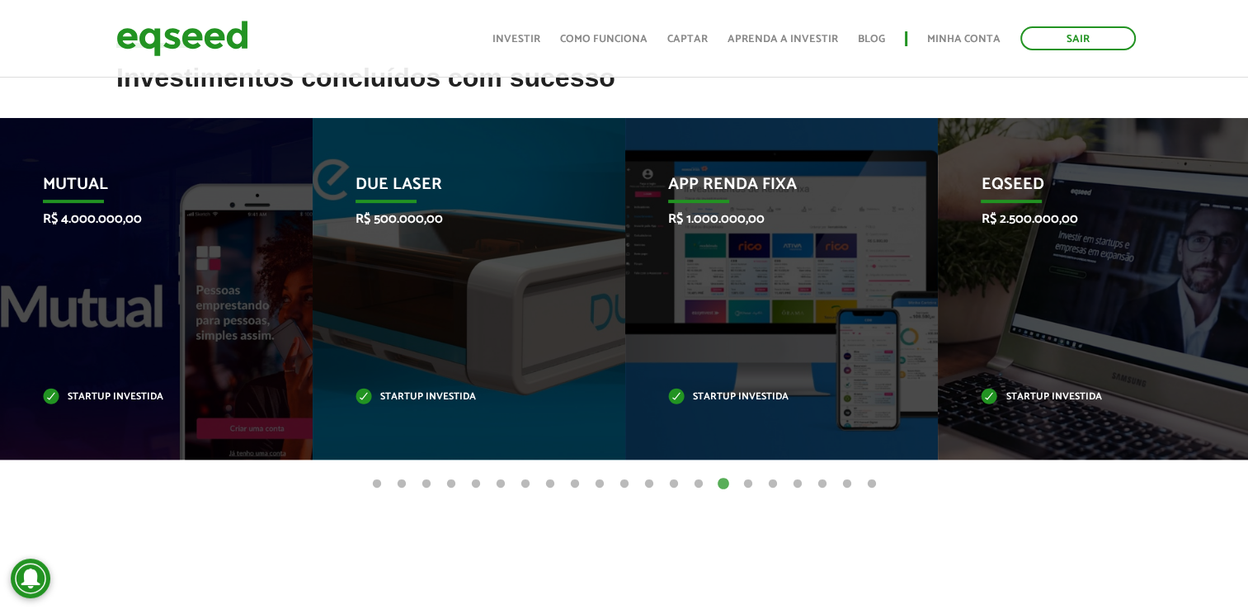
click at [746, 485] on button "16" at bounding box center [748, 484] width 16 height 16
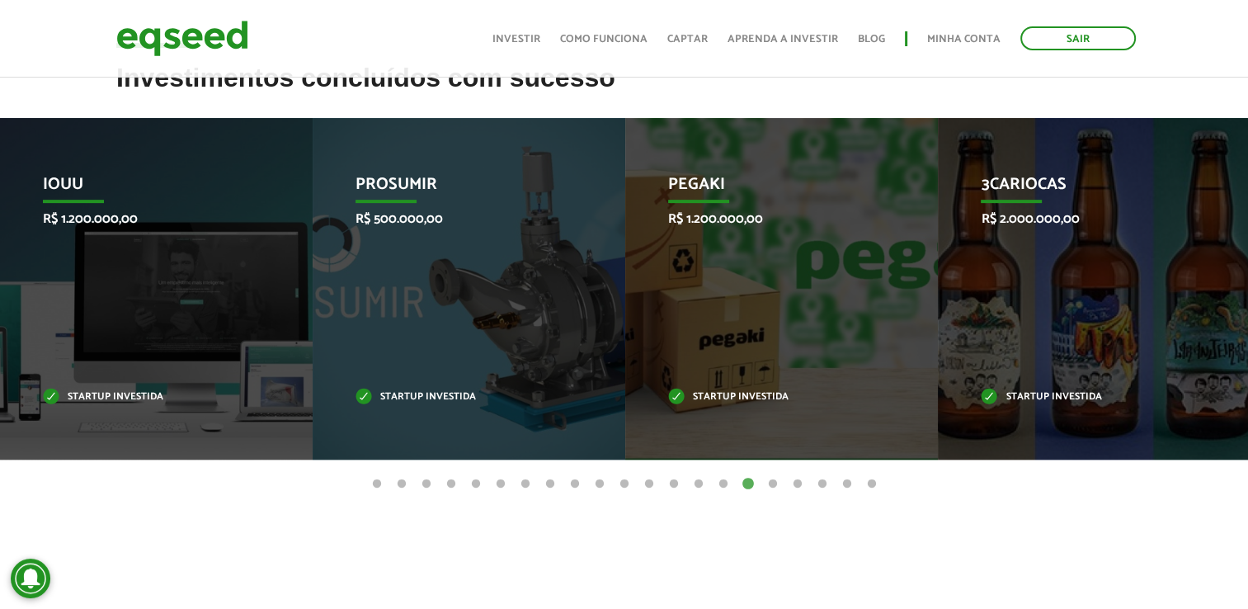
click at [723, 483] on button "15" at bounding box center [723, 484] width 16 height 16
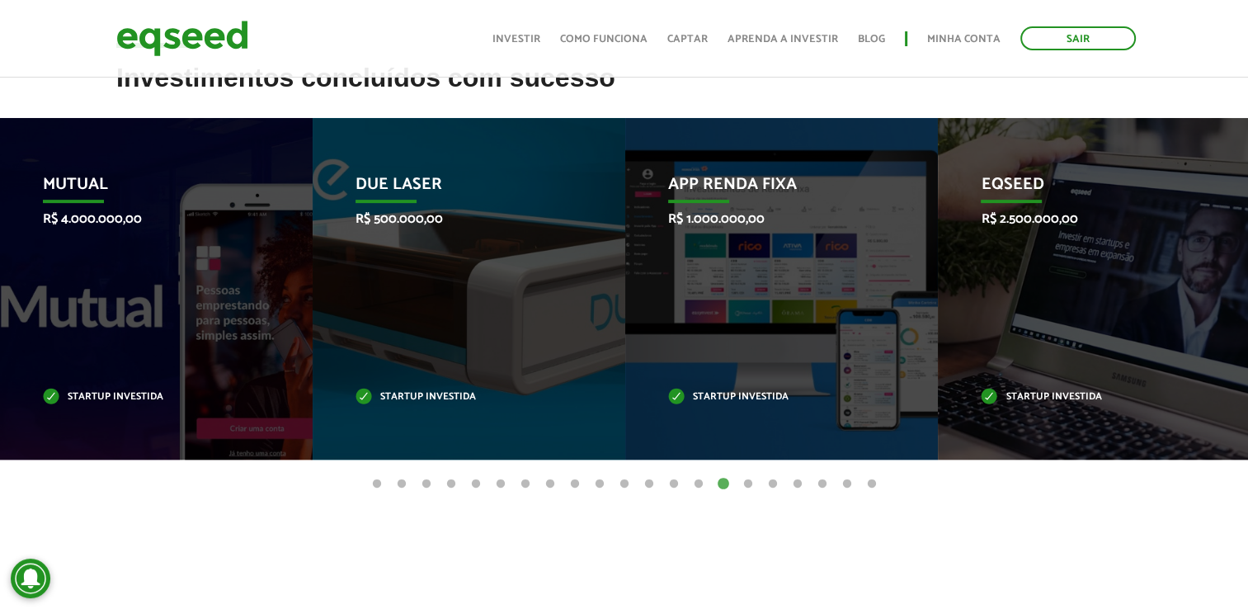
click at [698, 485] on button "14" at bounding box center [698, 484] width 16 height 16
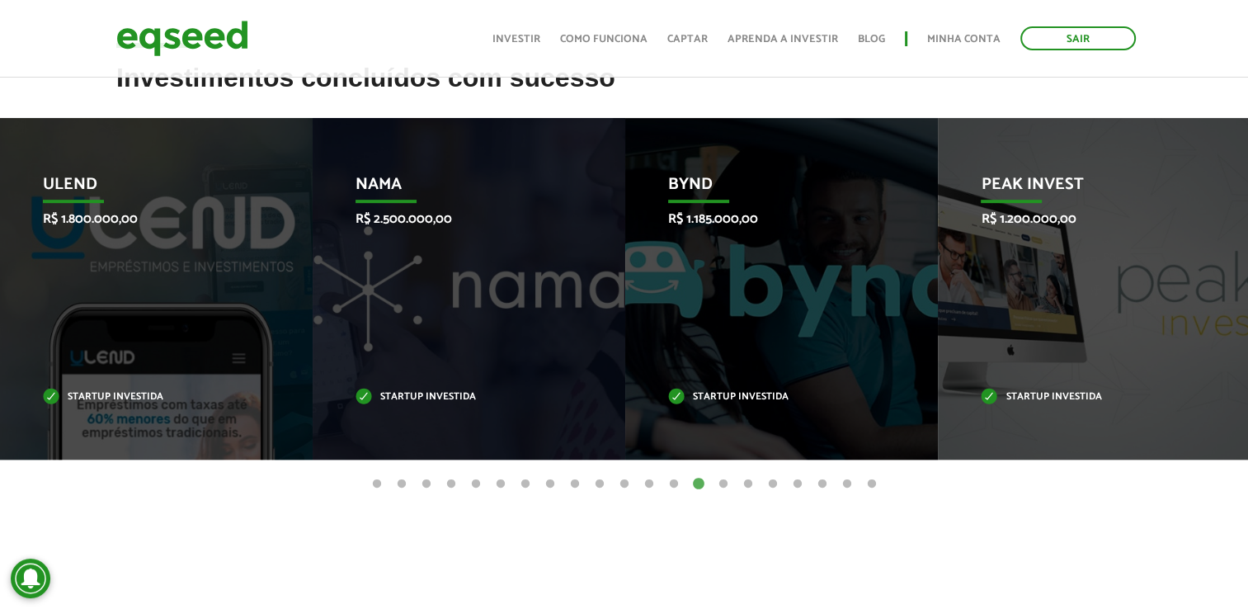
click at [678, 482] on button "13" at bounding box center [673, 484] width 16 height 16
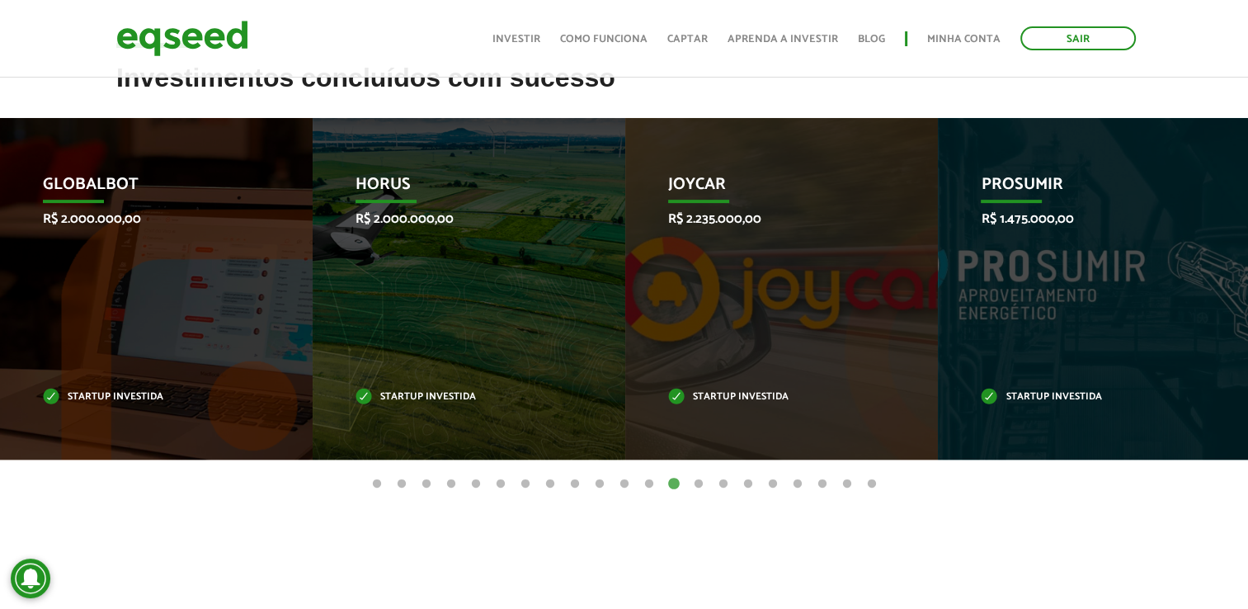
click at [652, 485] on button "12" at bounding box center [649, 484] width 16 height 16
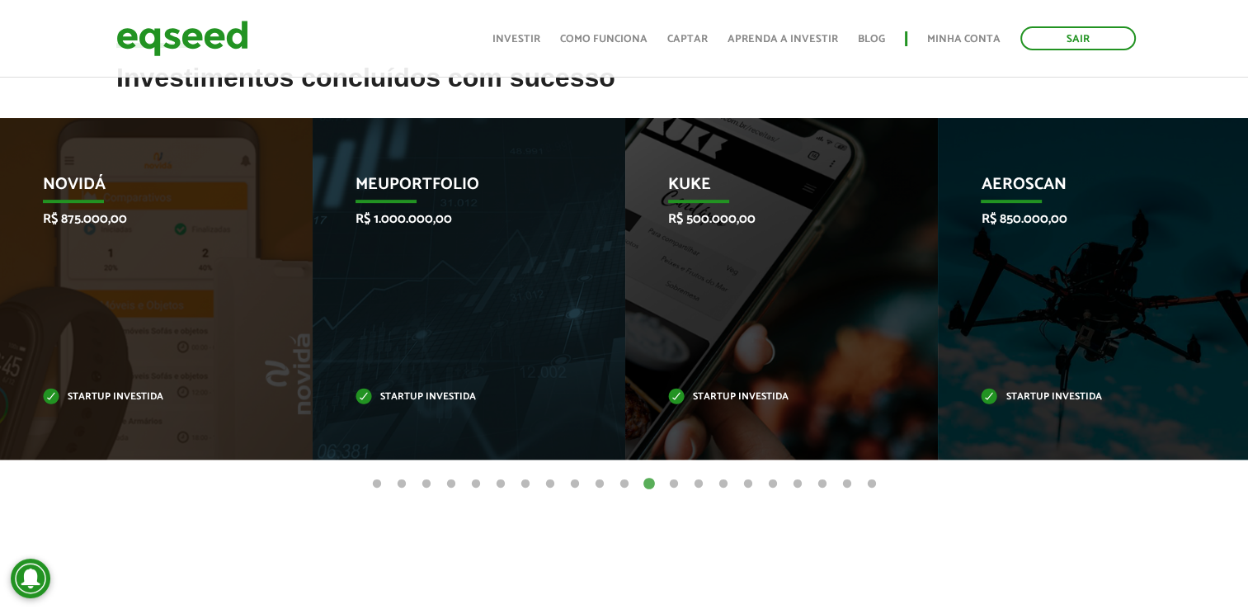
click at [623, 479] on button "11" at bounding box center [624, 484] width 16 height 16
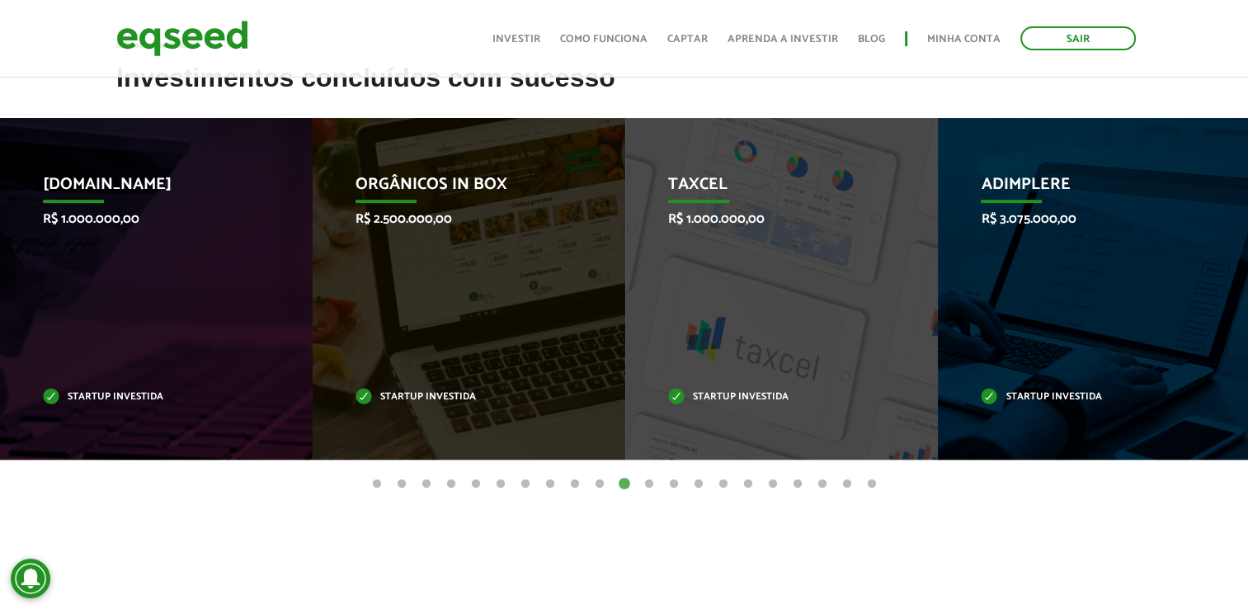
click at [600, 485] on button "10" at bounding box center [599, 484] width 16 height 16
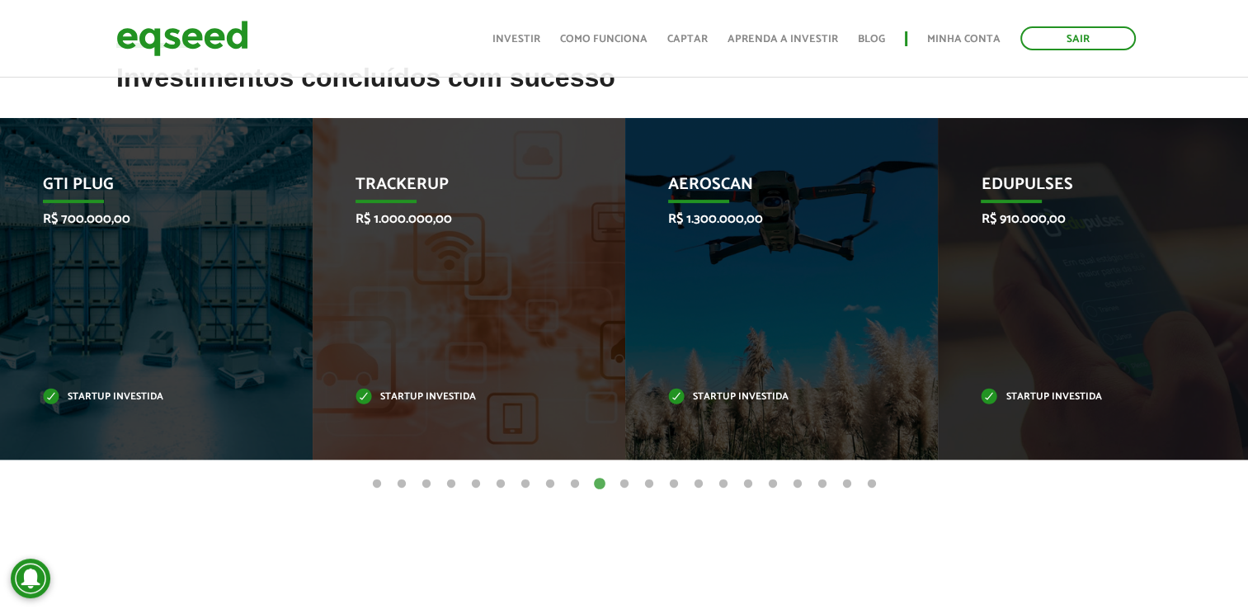
click at [576, 483] on button "9" at bounding box center [575, 484] width 16 height 16
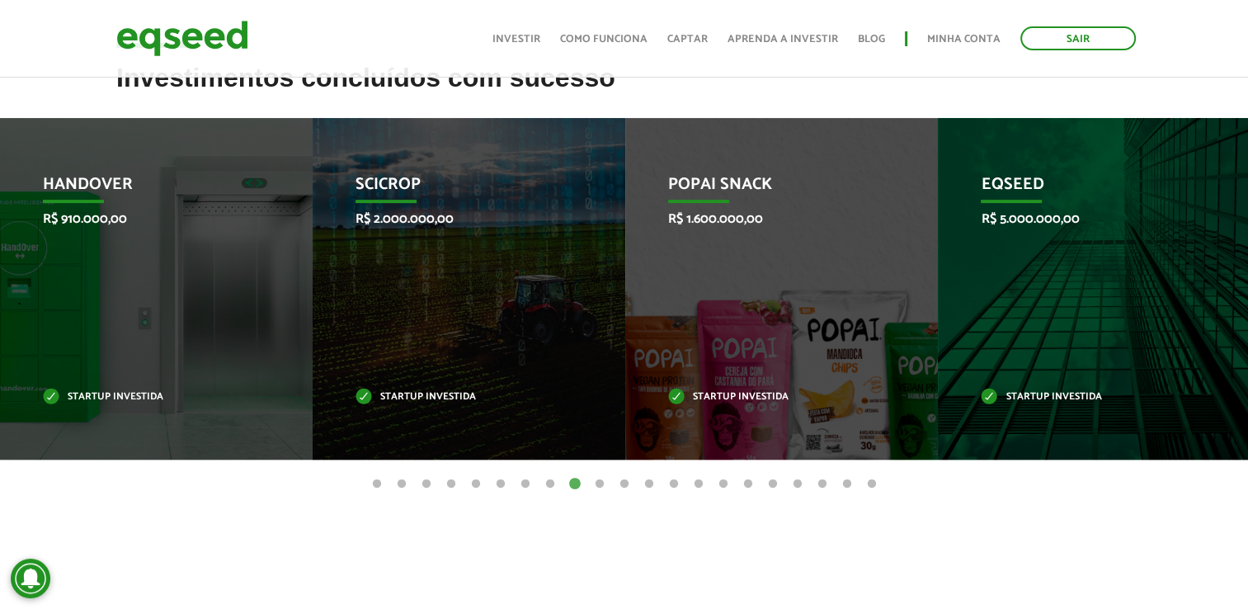
click at [552, 481] on button "8" at bounding box center [550, 484] width 16 height 16
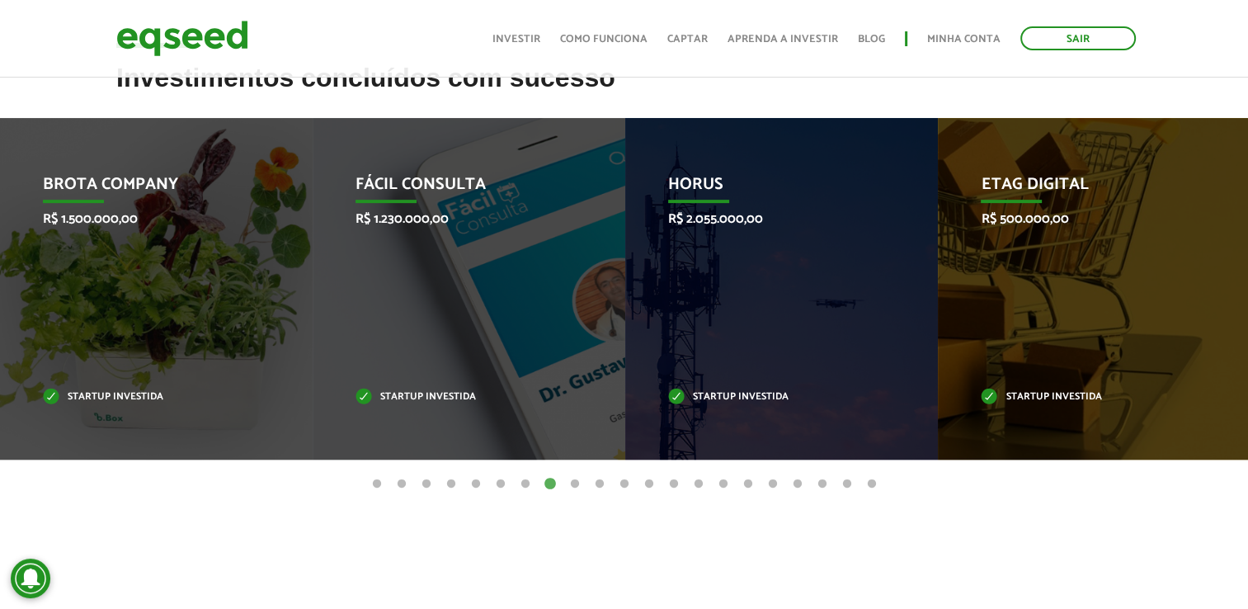
click at [524, 483] on button "7" at bounding box center [525, 484] width 16 height 16
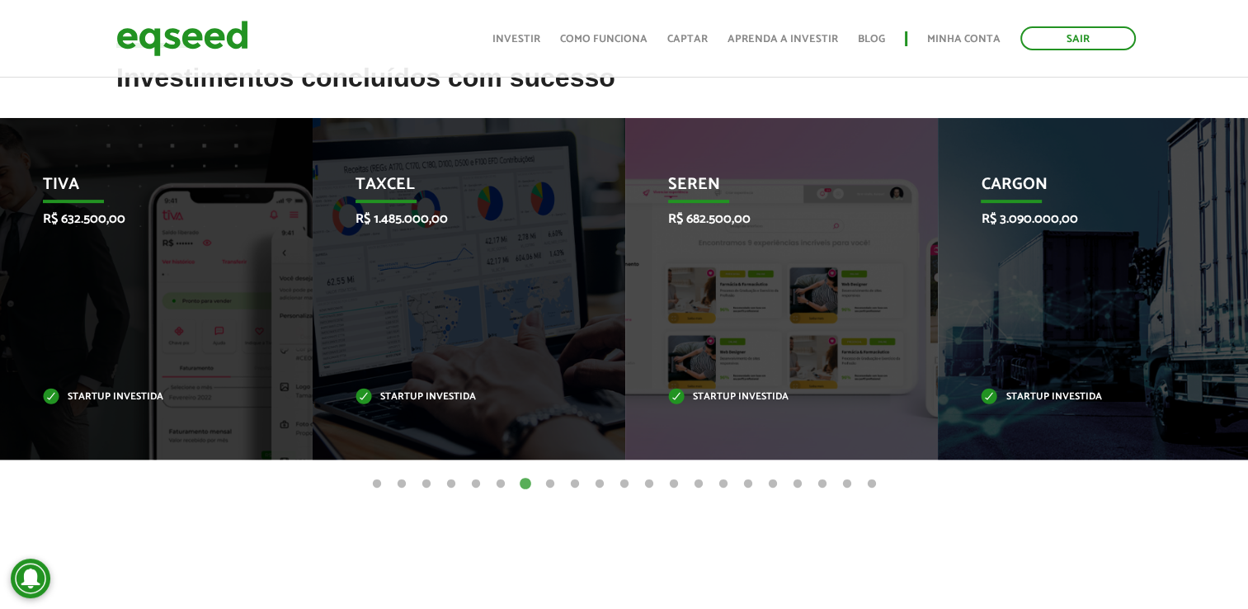
click at [501, 479] on button "6" at bounding box center [500, 484] width 16 height 16
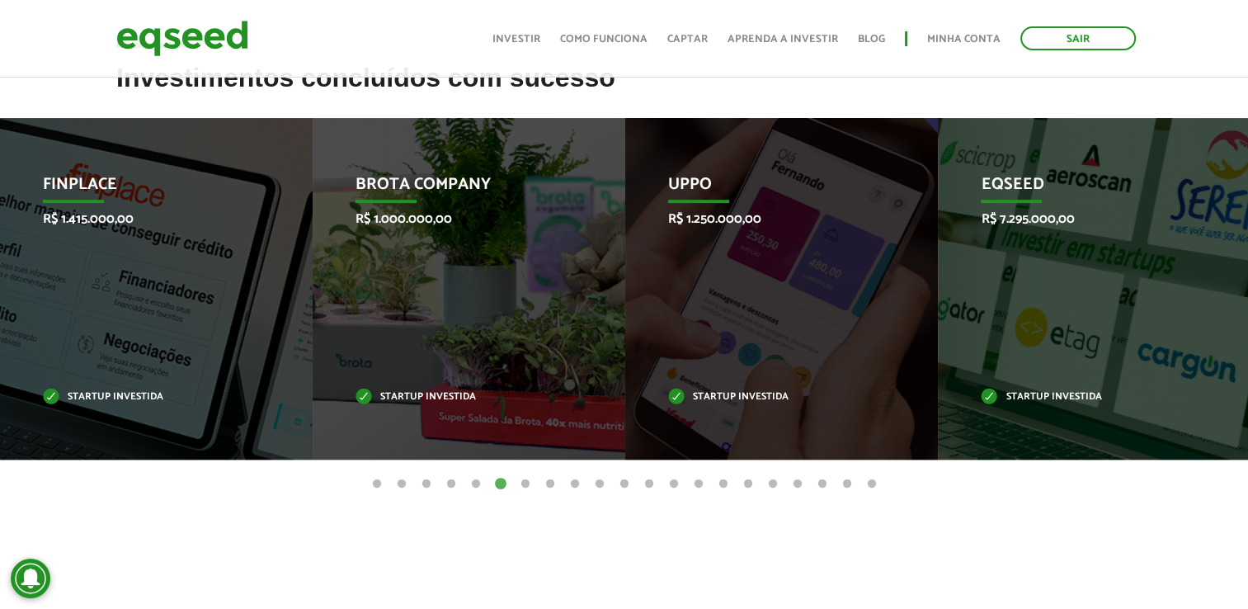
click at [473, 483] on button "5" at bounding box center [476, 484] width 16 height 16
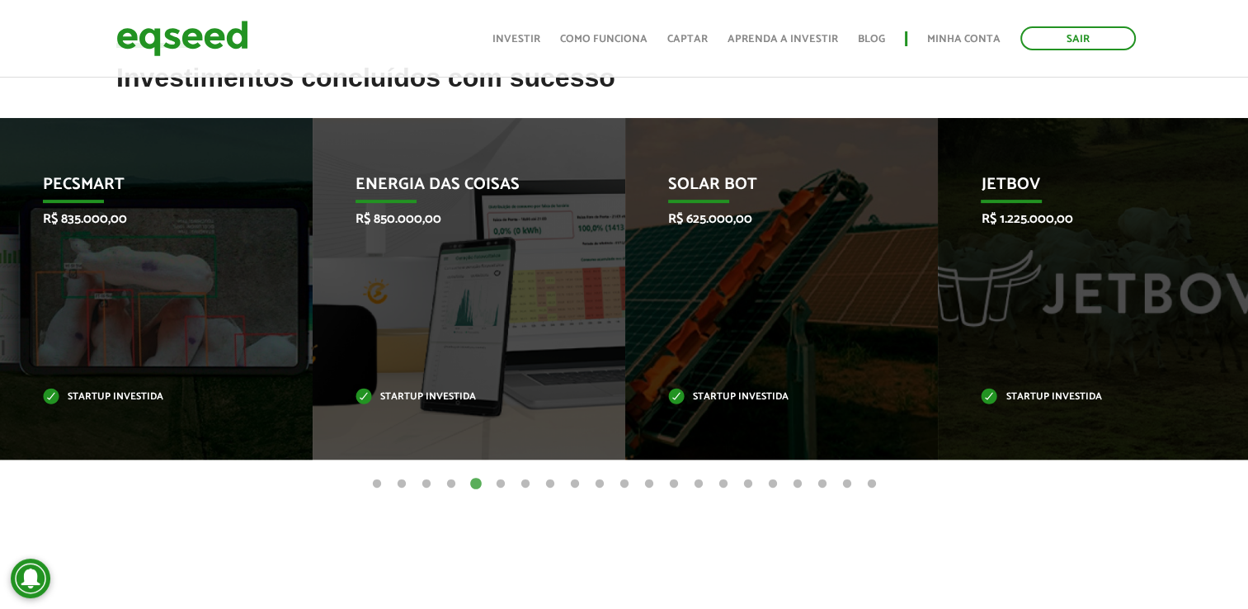
click at [373, 487] on button "1" at bounding box center [377, 484] width 16 height 16
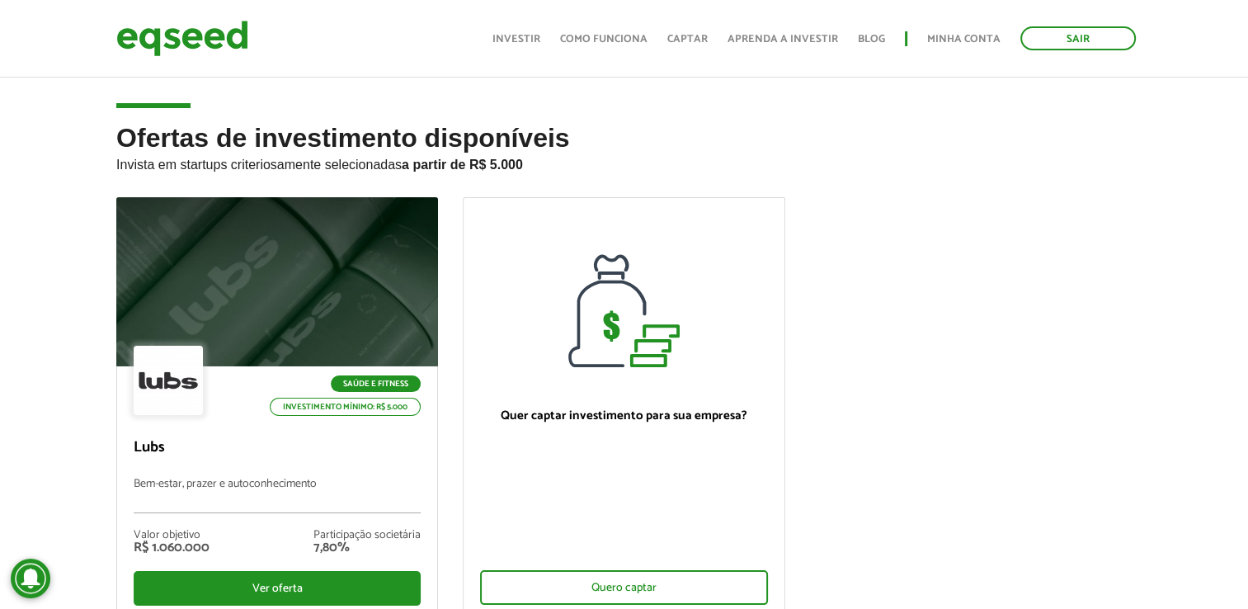
scroll to position [82, 0]
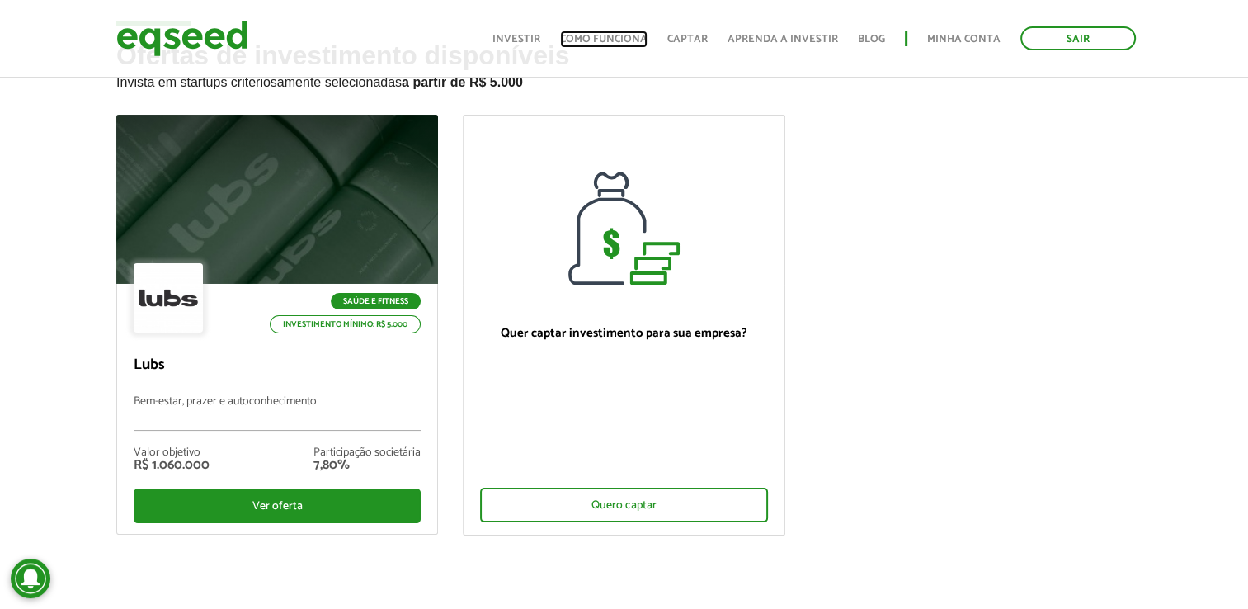
click at [643, 35] on link "Como funciona" at bounding box center [603, 39] width 87 height 11
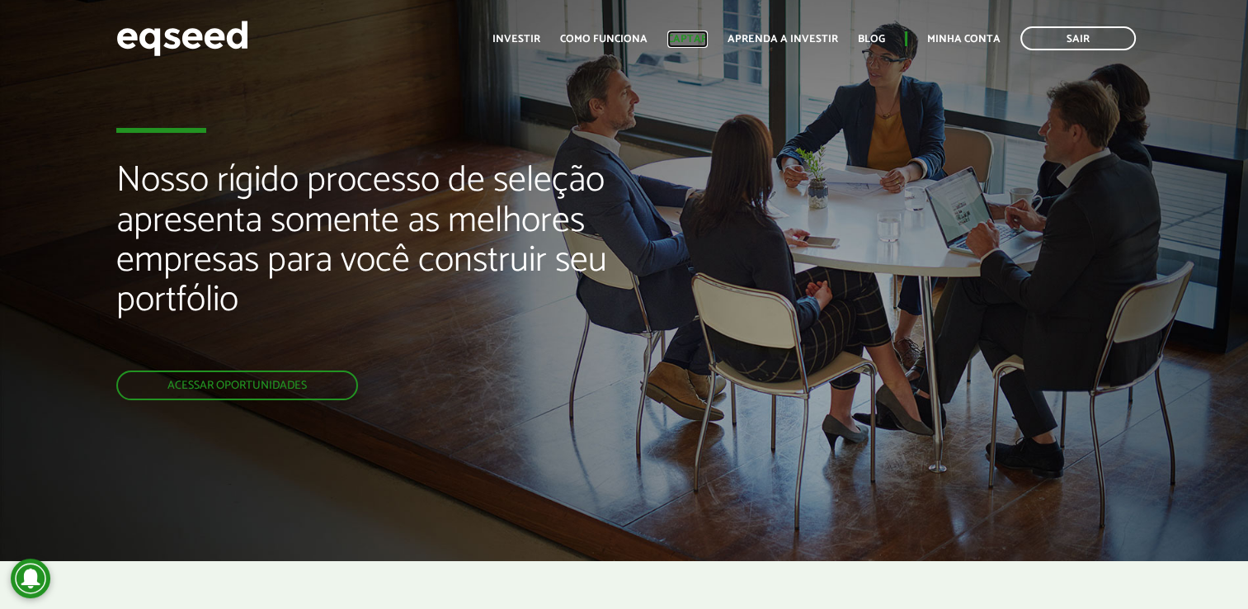
click at [694, 45] on link "Captar" at bounding box center [687, 39] width 40 height 11
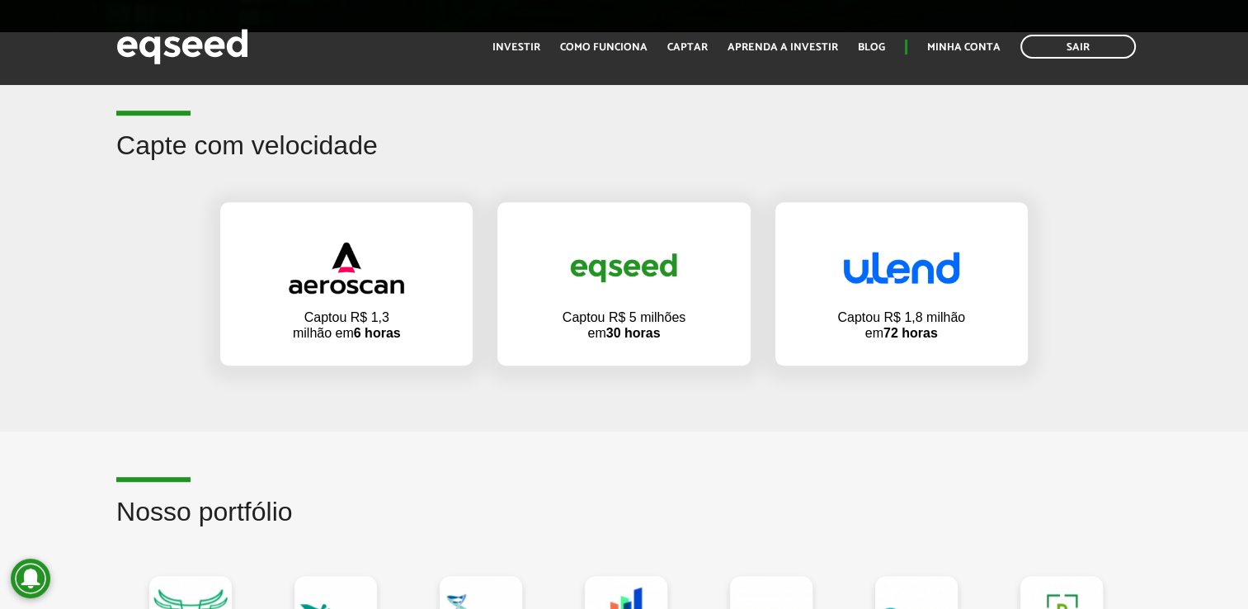
scroll to position [1072, 0]
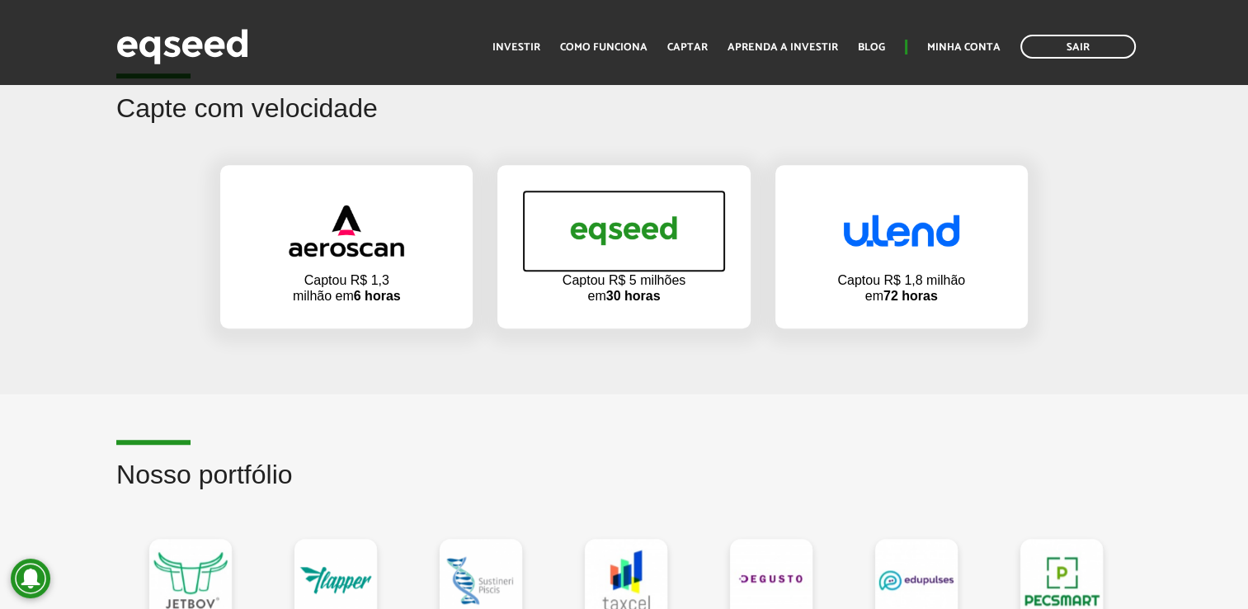
click at [614, 223] on img at bounding box center [623, 230] width 115 height 55
